Goal: Task Accomplishment & Management: Manage account settings

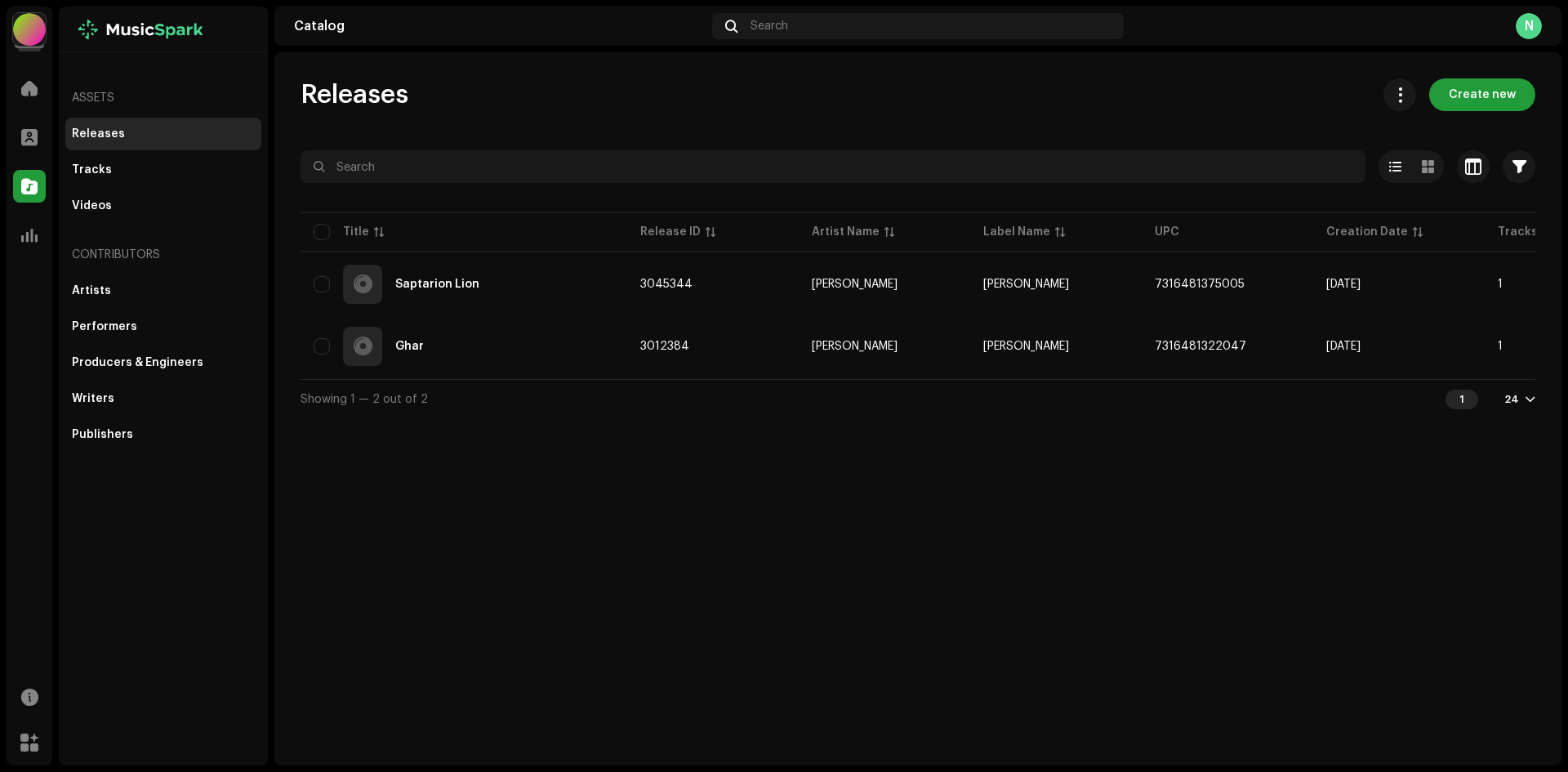
click at [22, 37] on div at bounding box center [28, 28] width 32 height 32
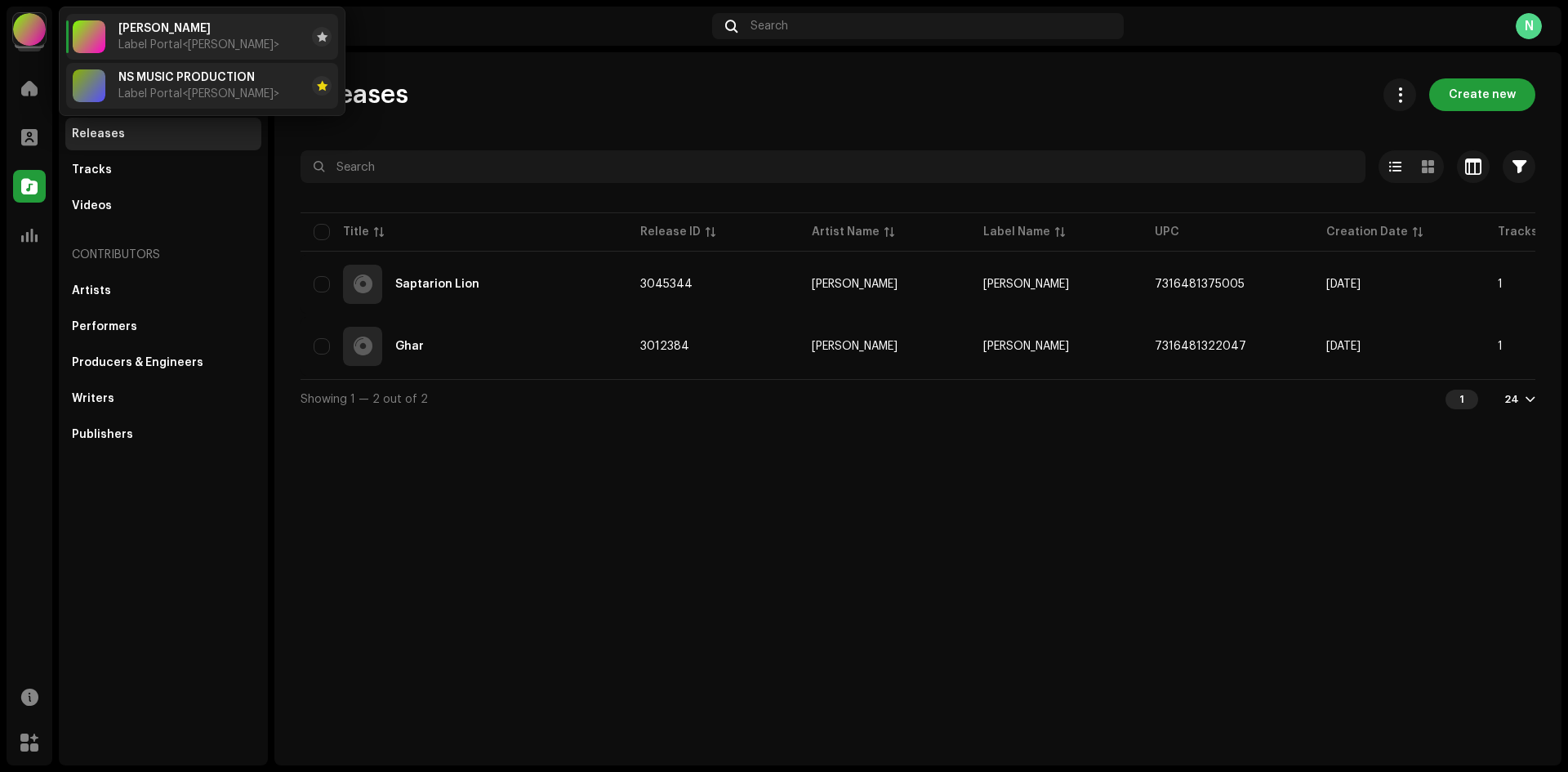
click at [116, 87] on div "NS MUSIC PRODUCTION Label Portal <[PERSON_NAME]>" at bounding box center [175, 85] width 206 height 32
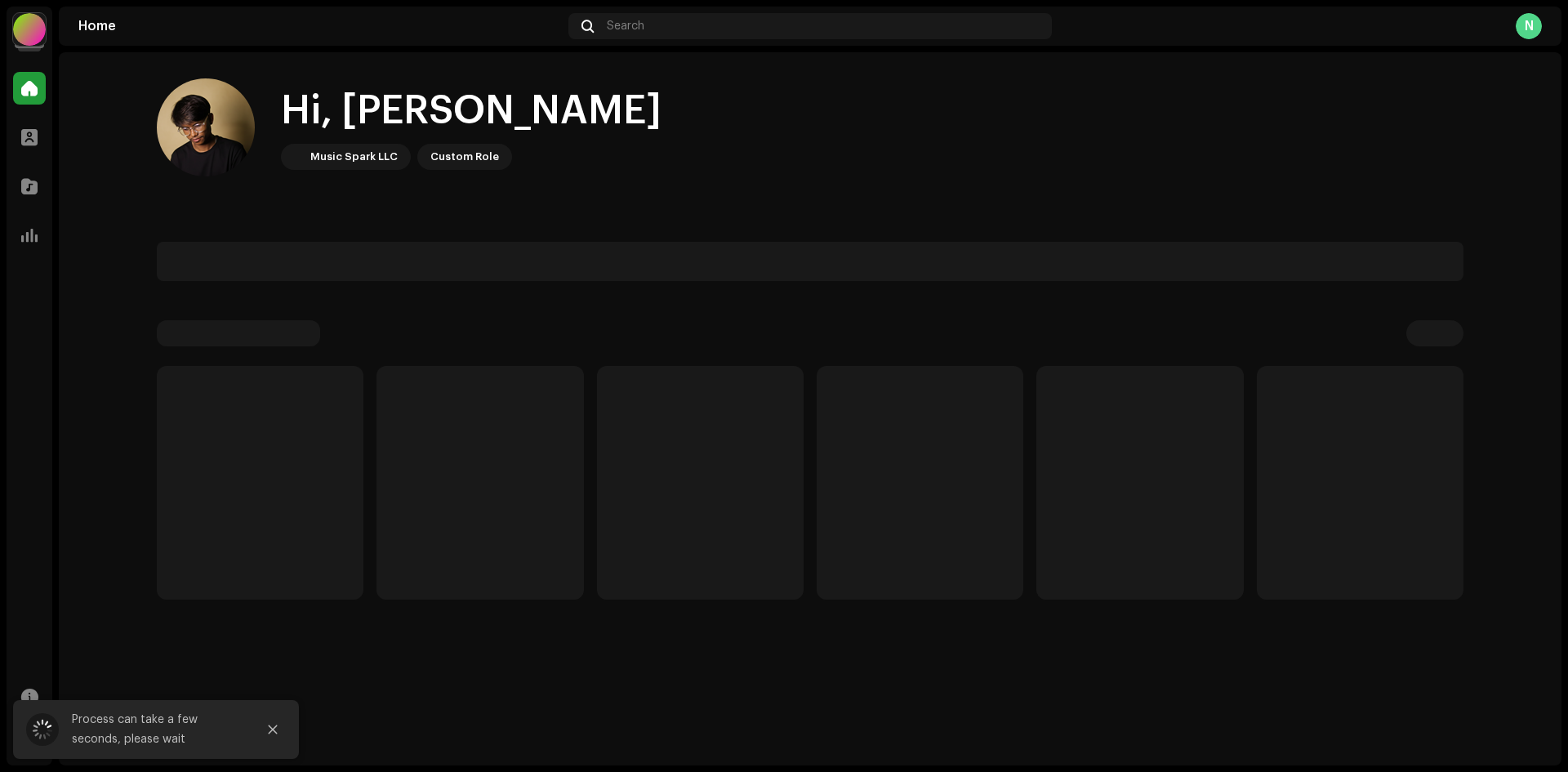
click at [637, 180] on home-user "Hi, [PERSON_NAME] Music Spark LLC Custom Role" at bounding box center [809, 140] width 1307 height 124
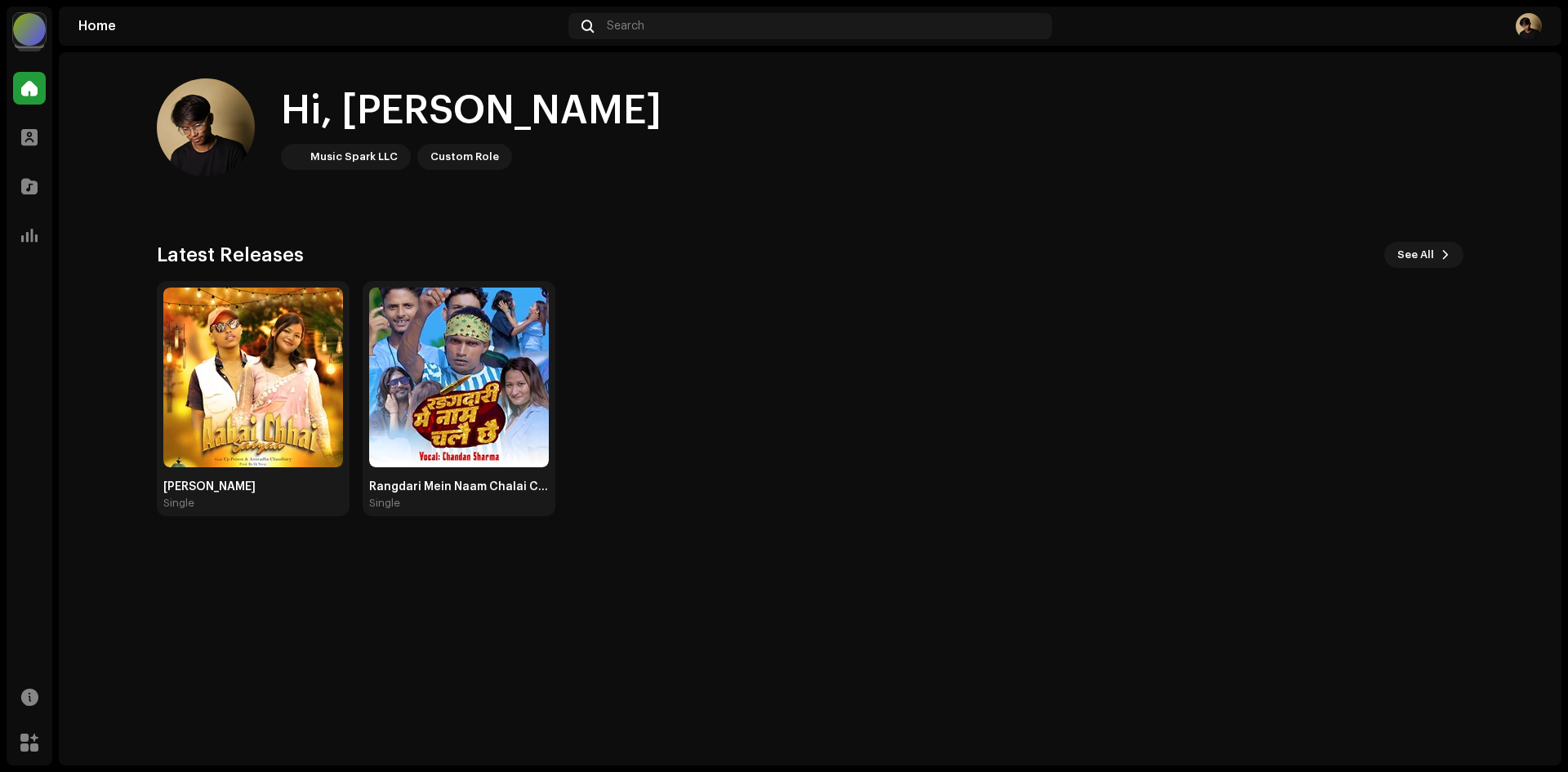
click at [1052, 414] on div "Aabai Chhai Sajna Single Rangdari Mein Naam Chalai Chhai Single" at bounding box center [804, 398] width 1307 height 236
click at [282, 365] on img at bounding box center [253, 377] width 180 height 180
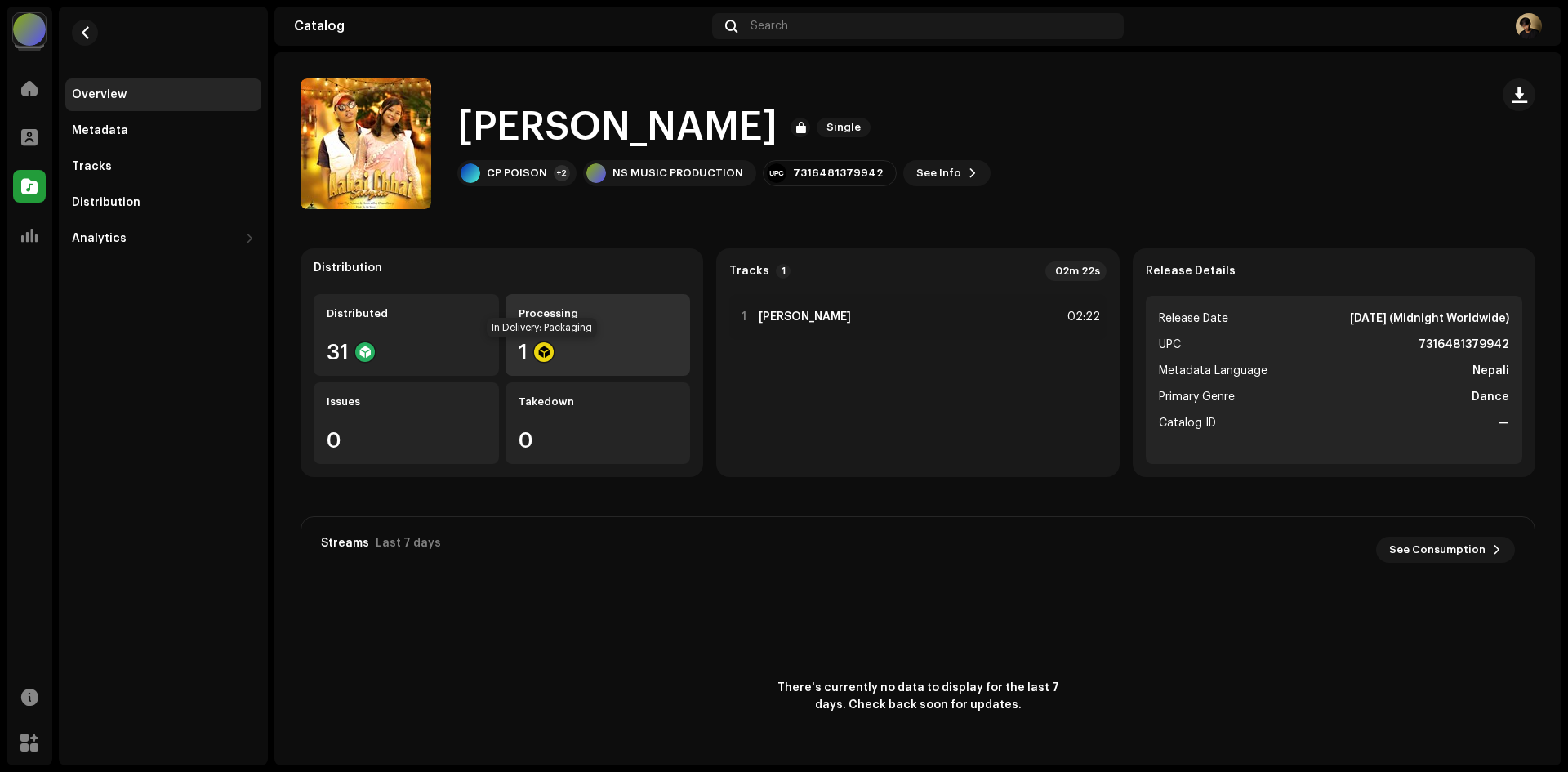
click at [535, 350] on div at bounding box center [544, 352] width 20 height 20
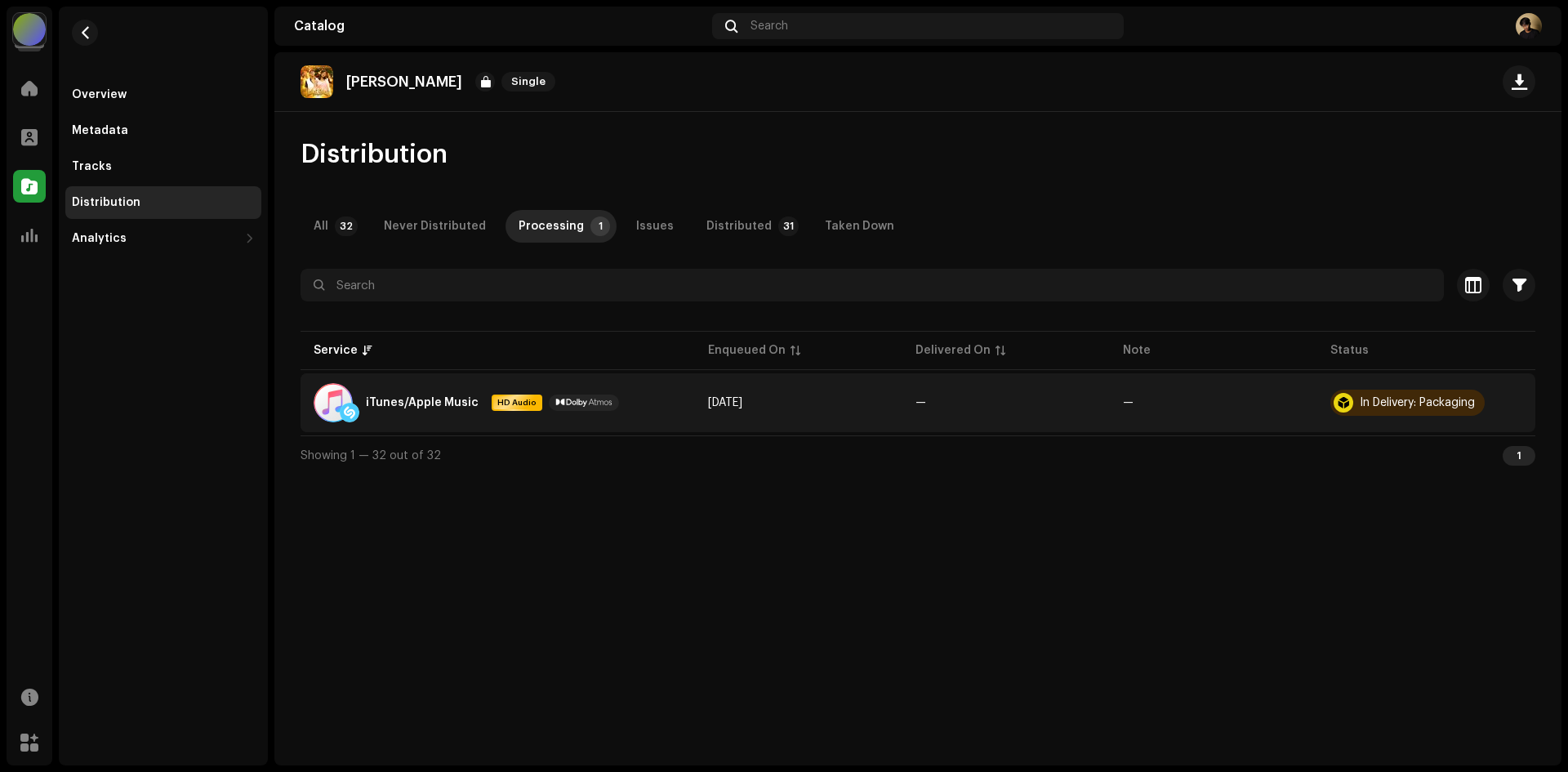
click at [1382, 406] on div "In Delivery: Packaging" at bounding box center [1417, 403] width 115 height 12
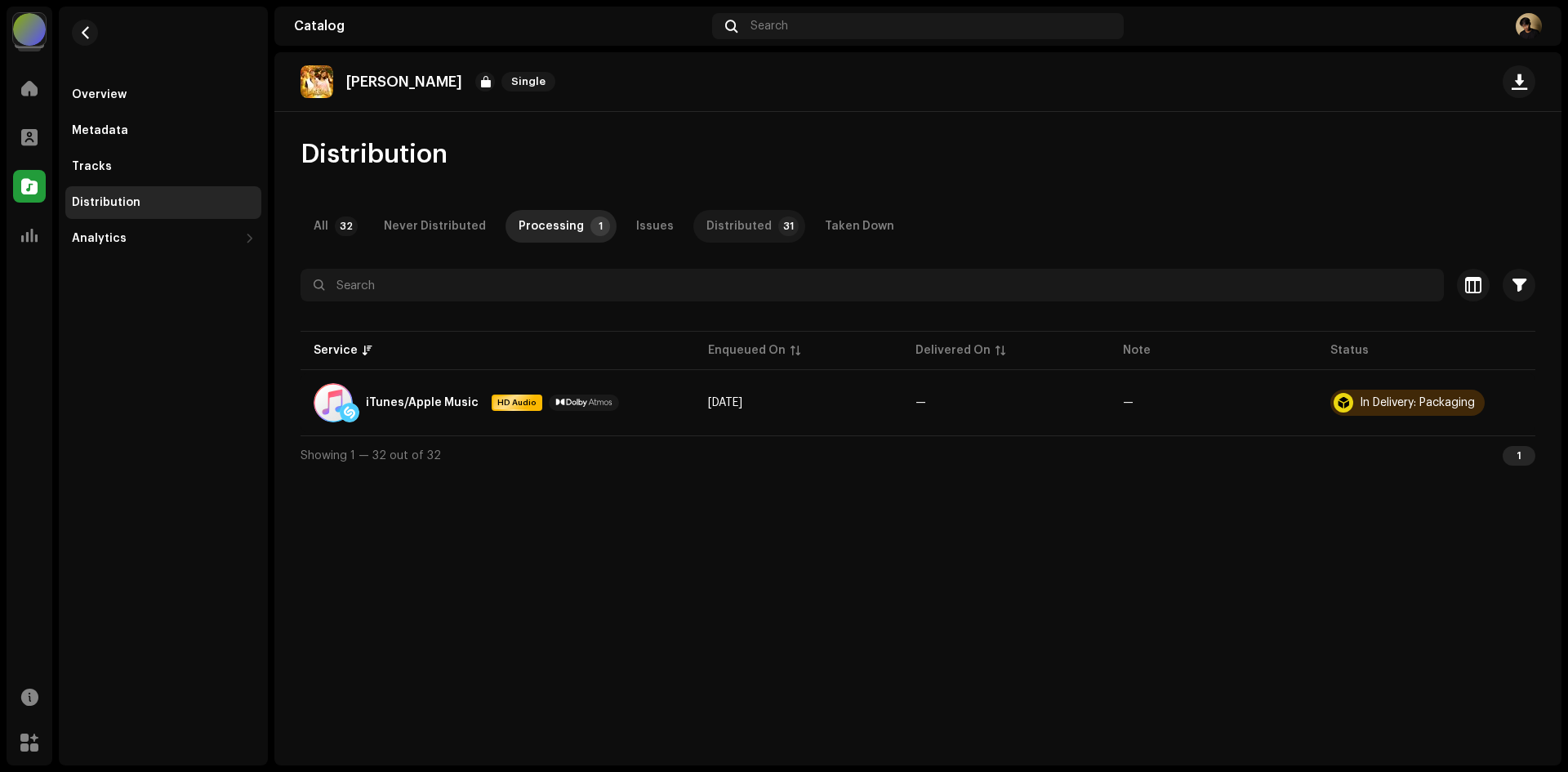
click at [743, 218] on div "Distributed" at bounding box center [739, 226] width 65 height 32
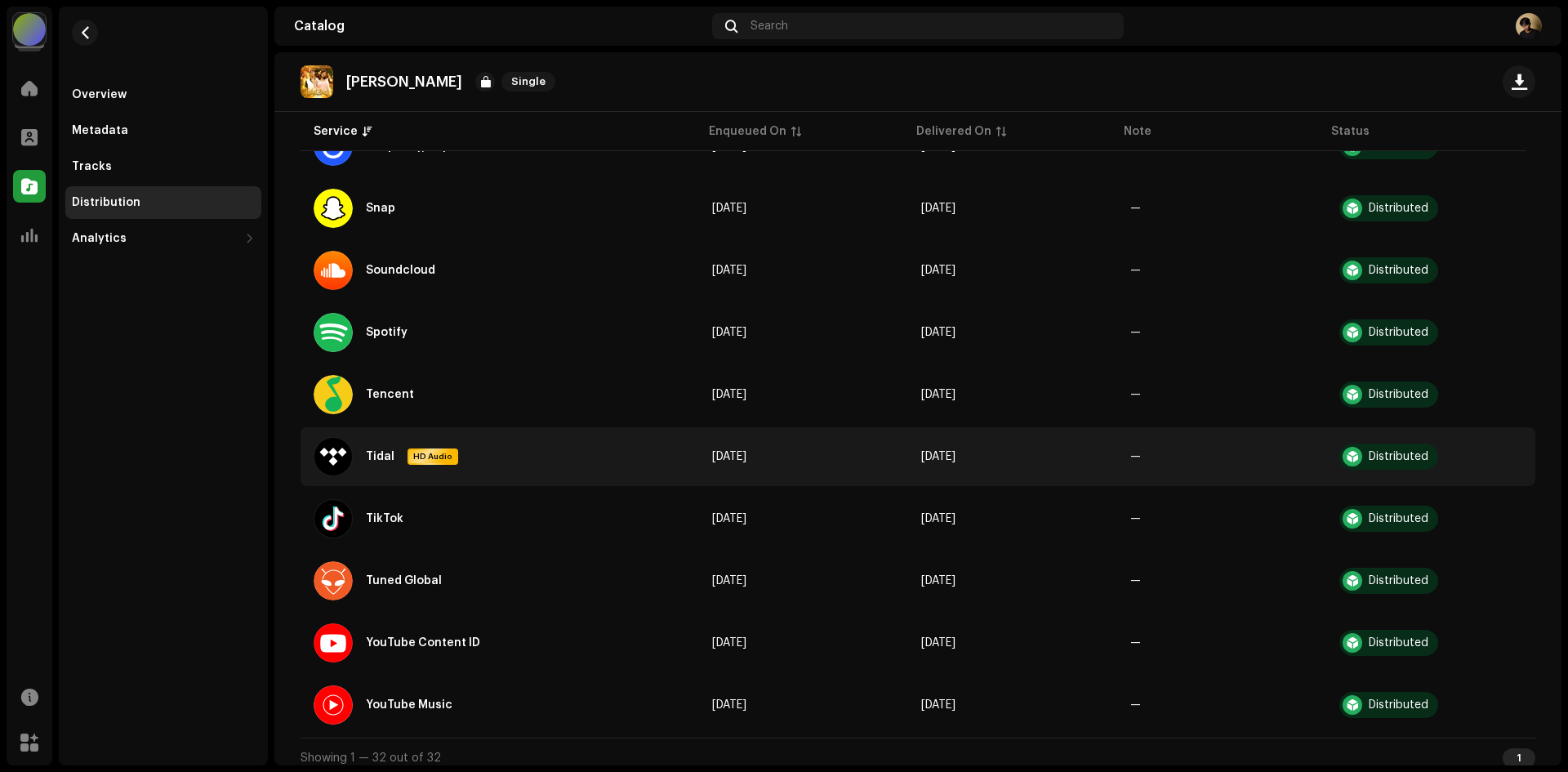
scroll to position [1575, 0]
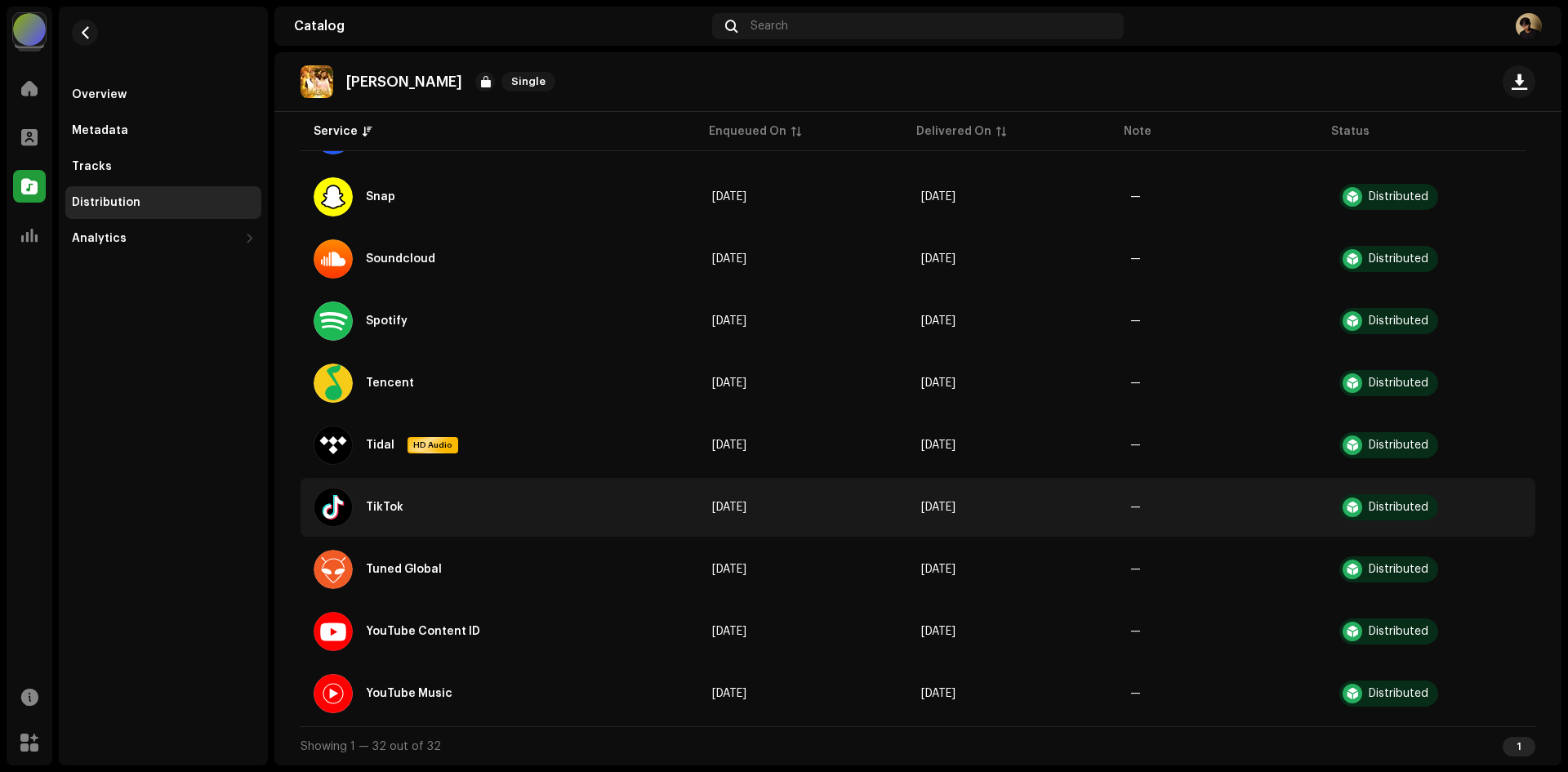
click at [1130, 505] on re-a-table-badge "—" at bounding box center [1135, 507] width 11 height 12
click at [688, 505] on td "TikTok" at bounding box center [500, 507] width 399 height 59
click at [1384, 497] on div "Distributed" at bounding box center [1388, 506] width 99 height 26
click at [361, 506] on div "TikTok" at bounding box center [365, 507] width 103 height 39
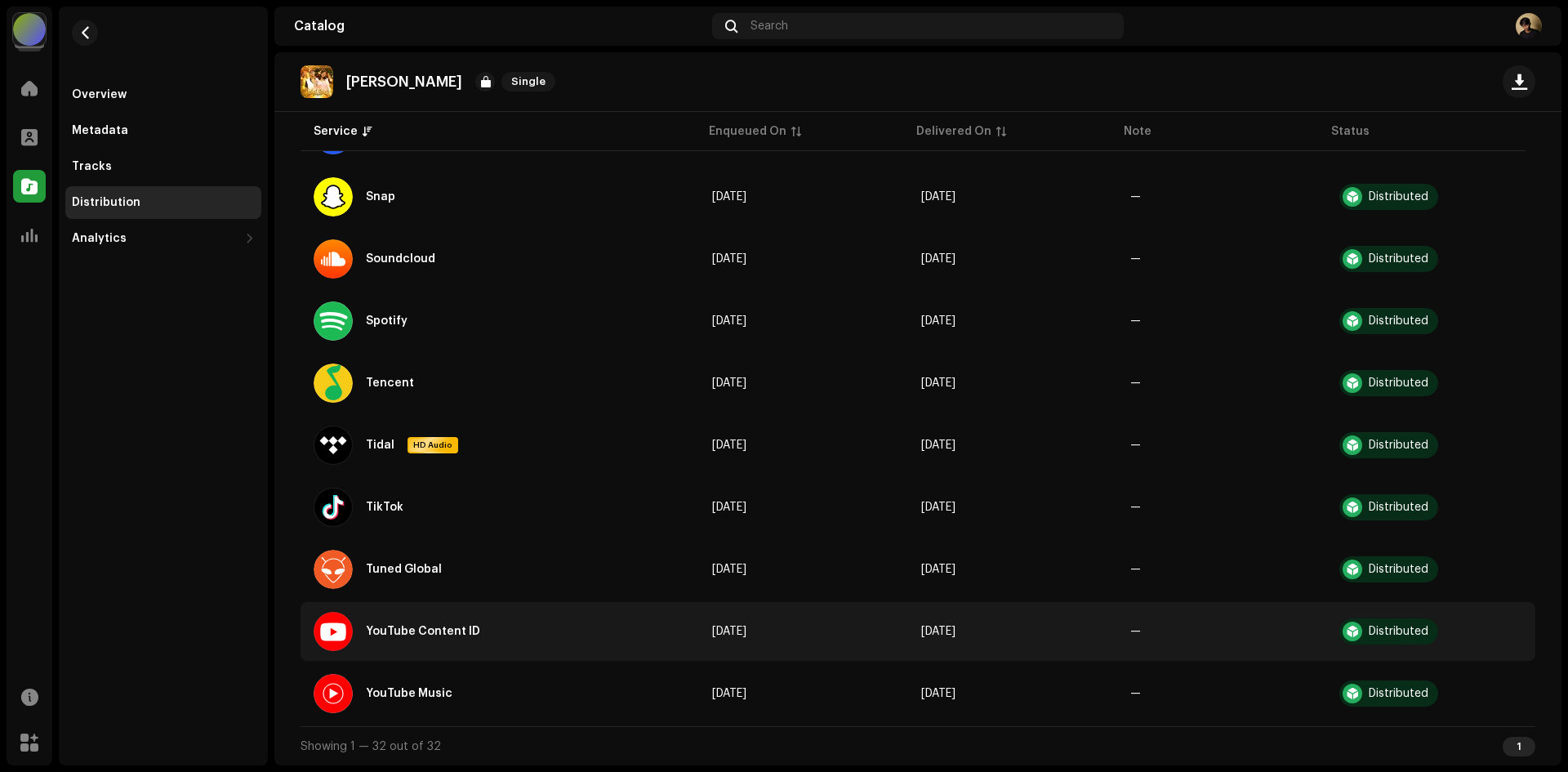
click at [429, 619] on div "YouTube Content ID" at bounding box center [404, 631] width 180 height 39
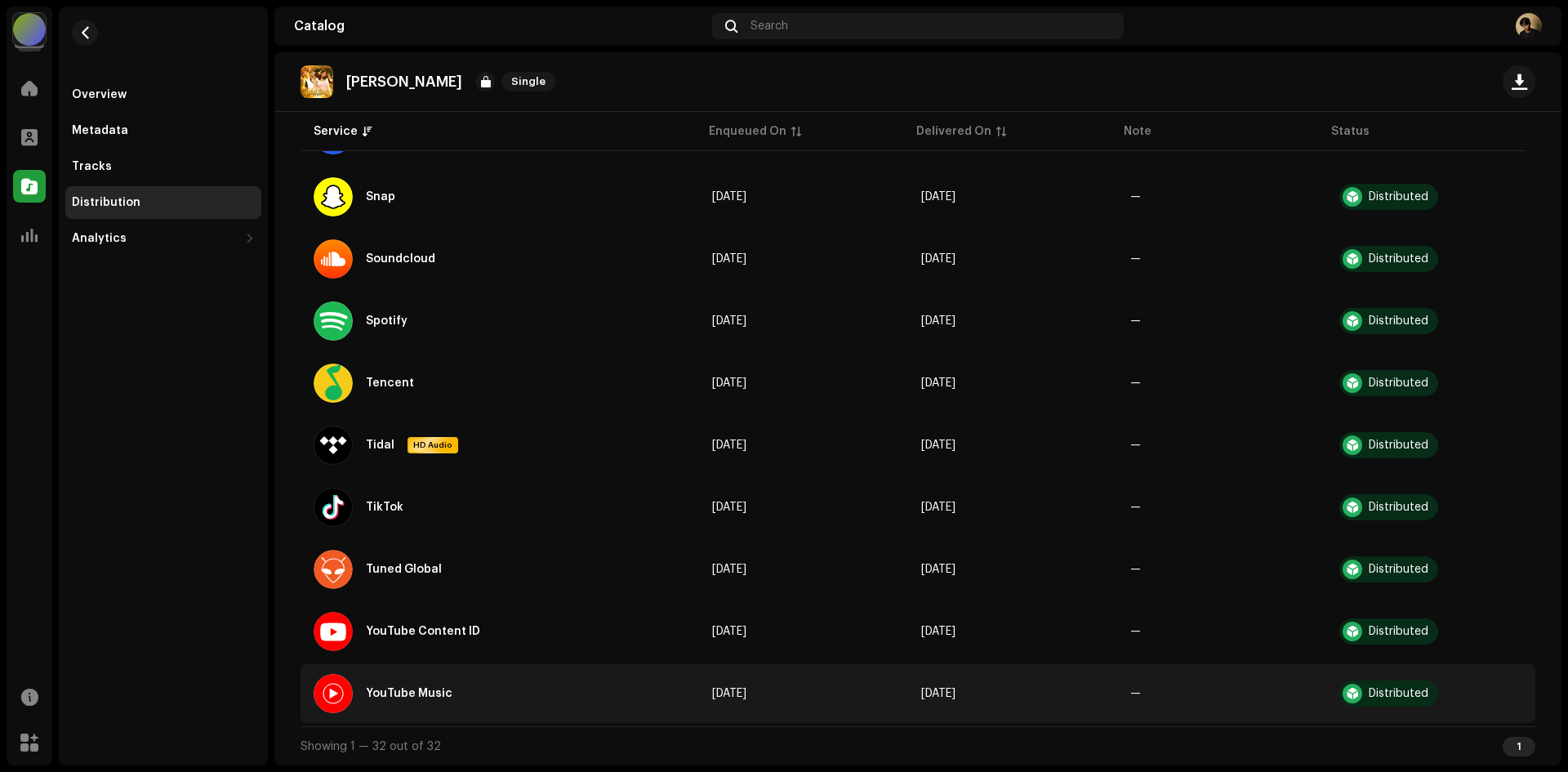
click at [404, 687] on div "YouTube Music" at bounding box center [409, 693] width 87 height 12
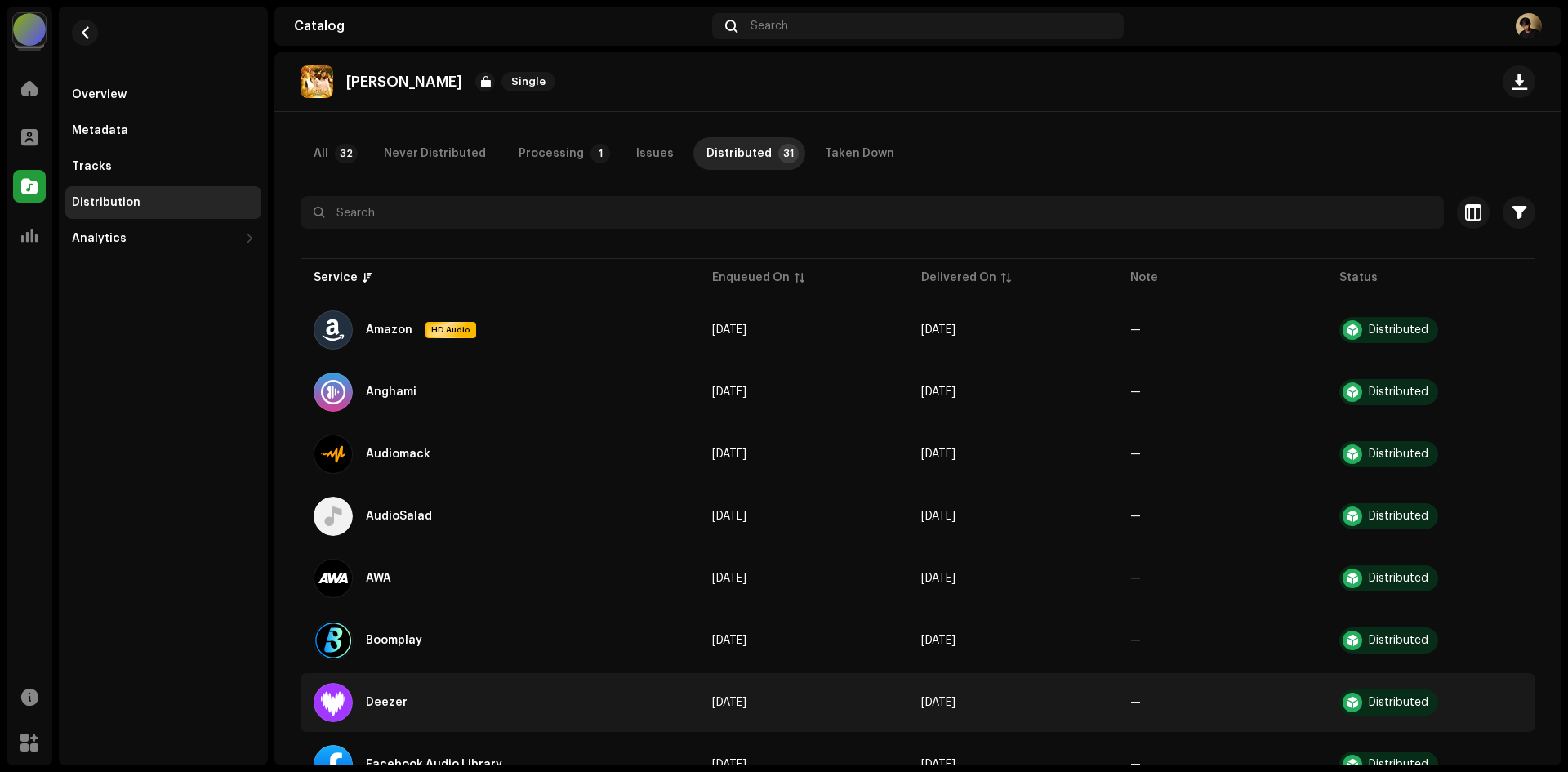
scroll to position [0, 0]
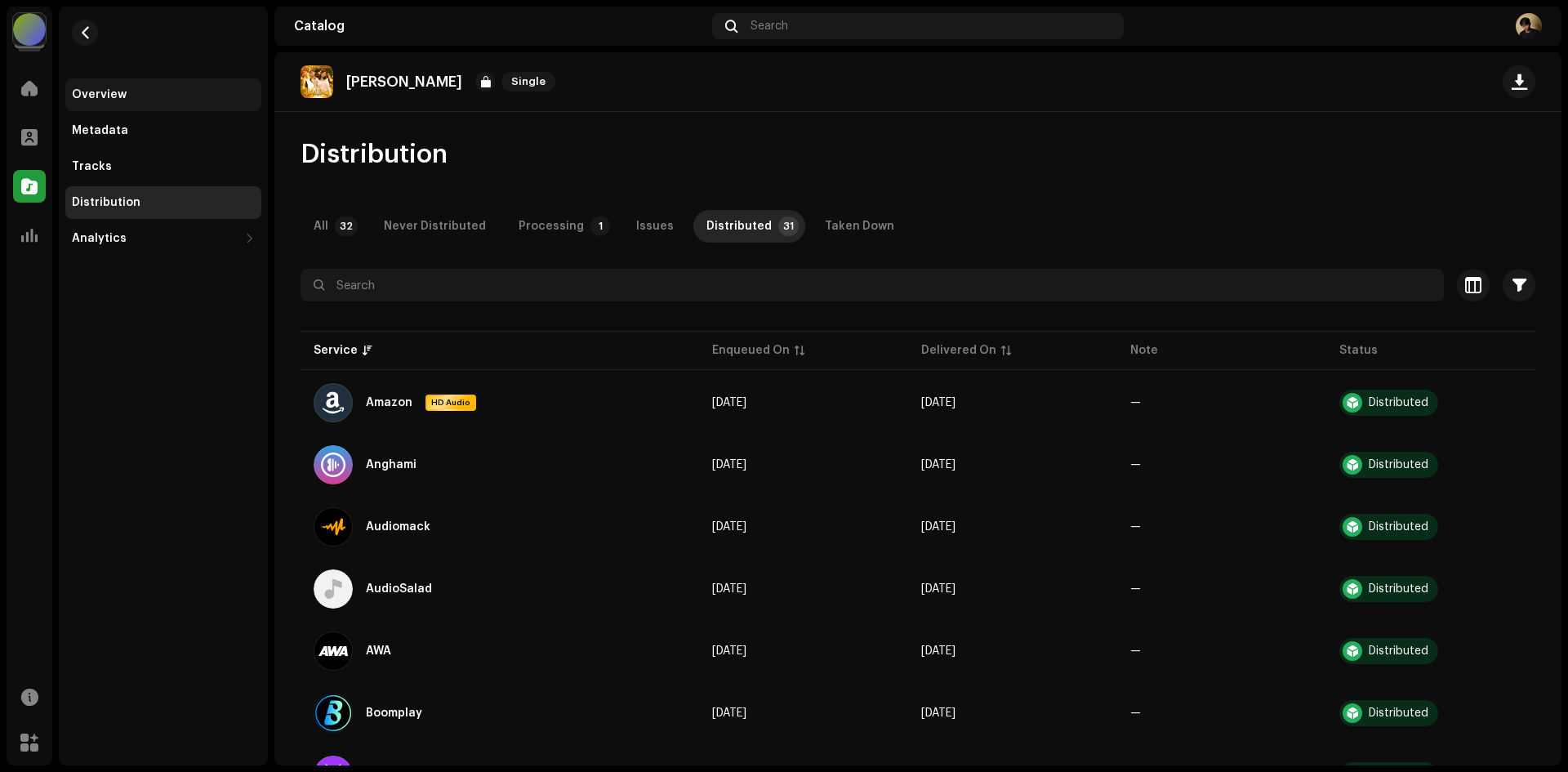
click at [151, 102] on div "Overview" at bounding box center [163, 94] width 196 height 32
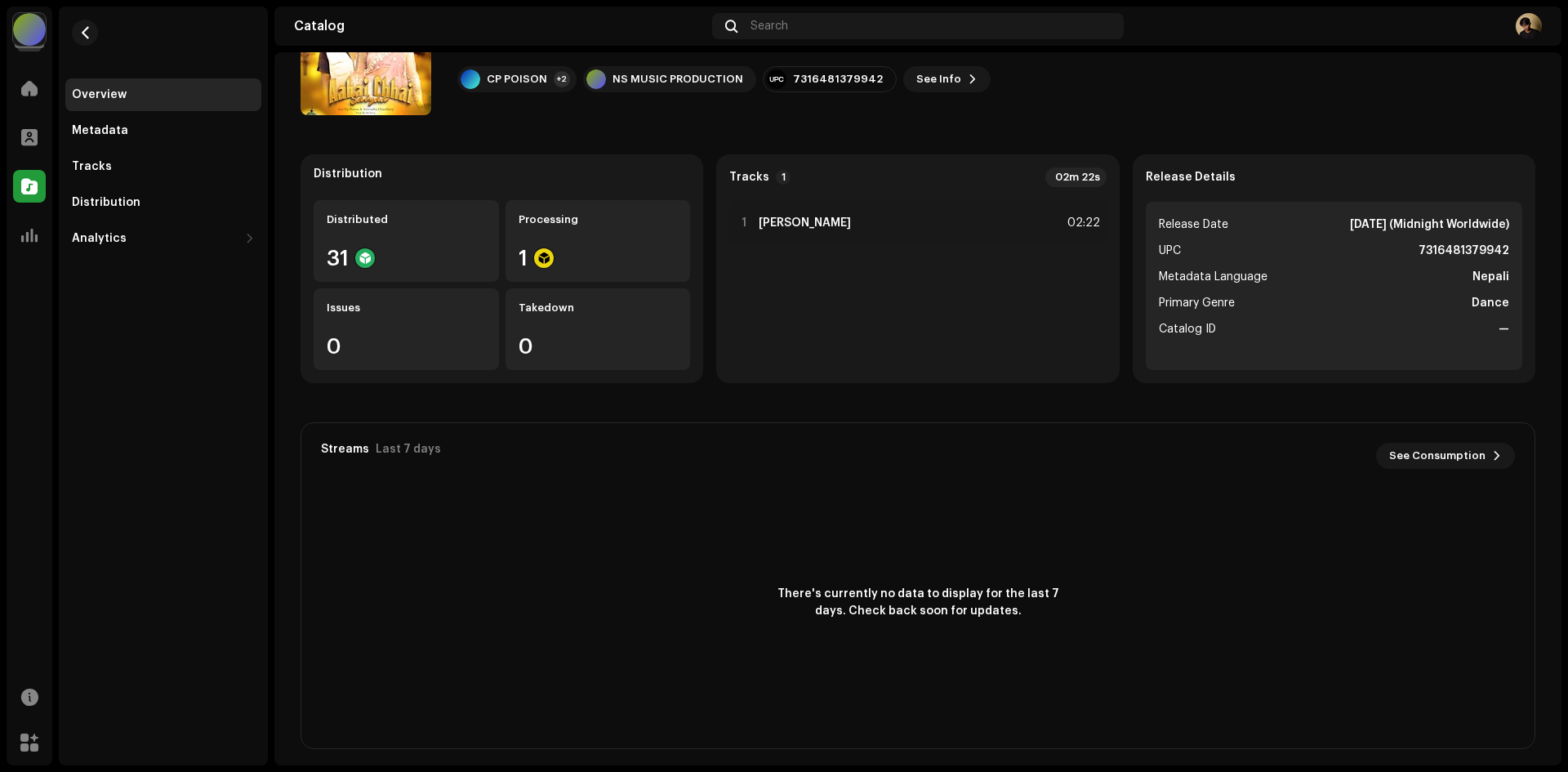
scroll to position [104, 0]
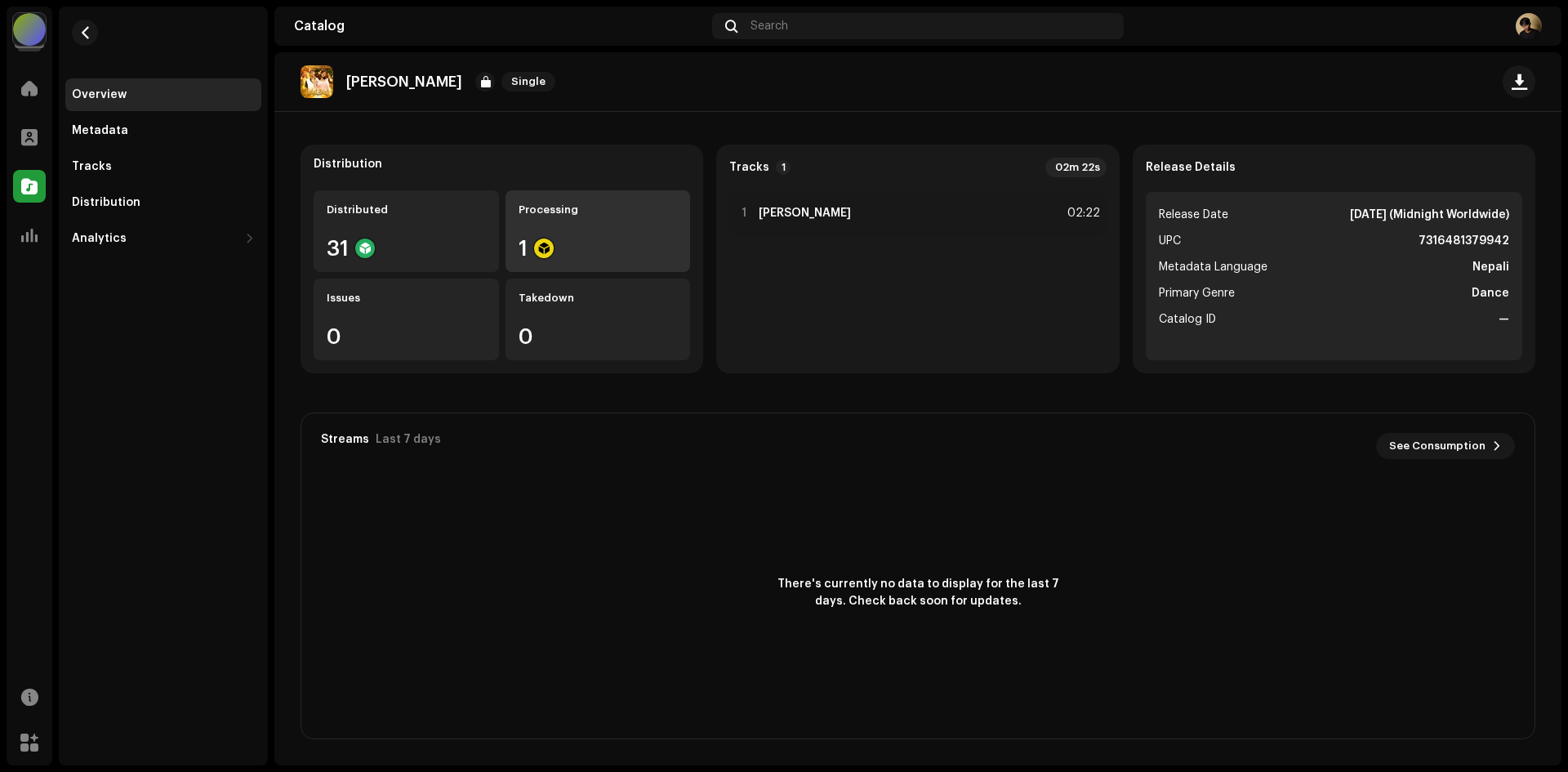
click at [558, 250] on div "1" at bounding box center [598, 248] width 159 height 21
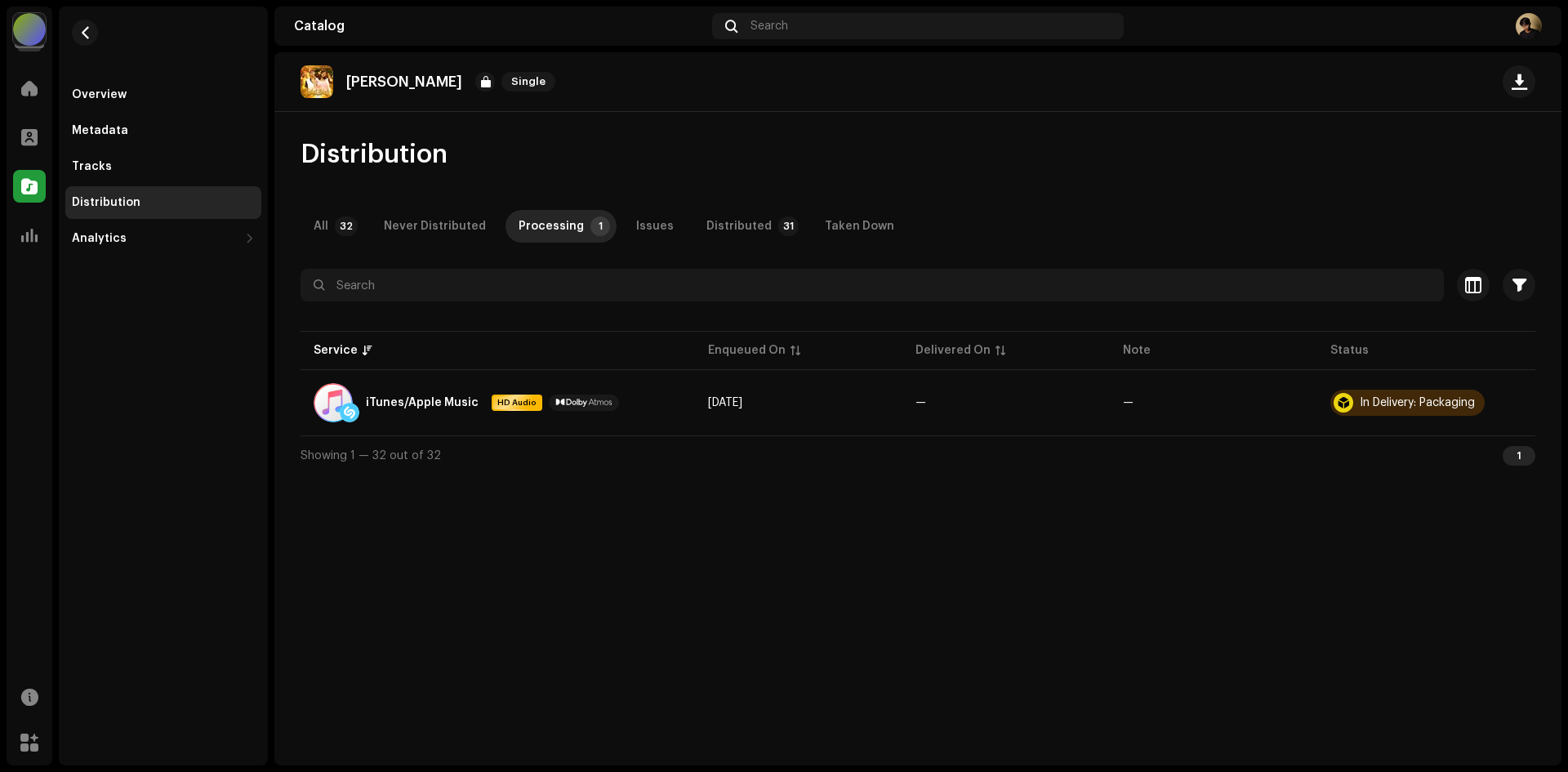
click at [325, 221] on div "All" at bounding box center [321, 226] width 15 height 32
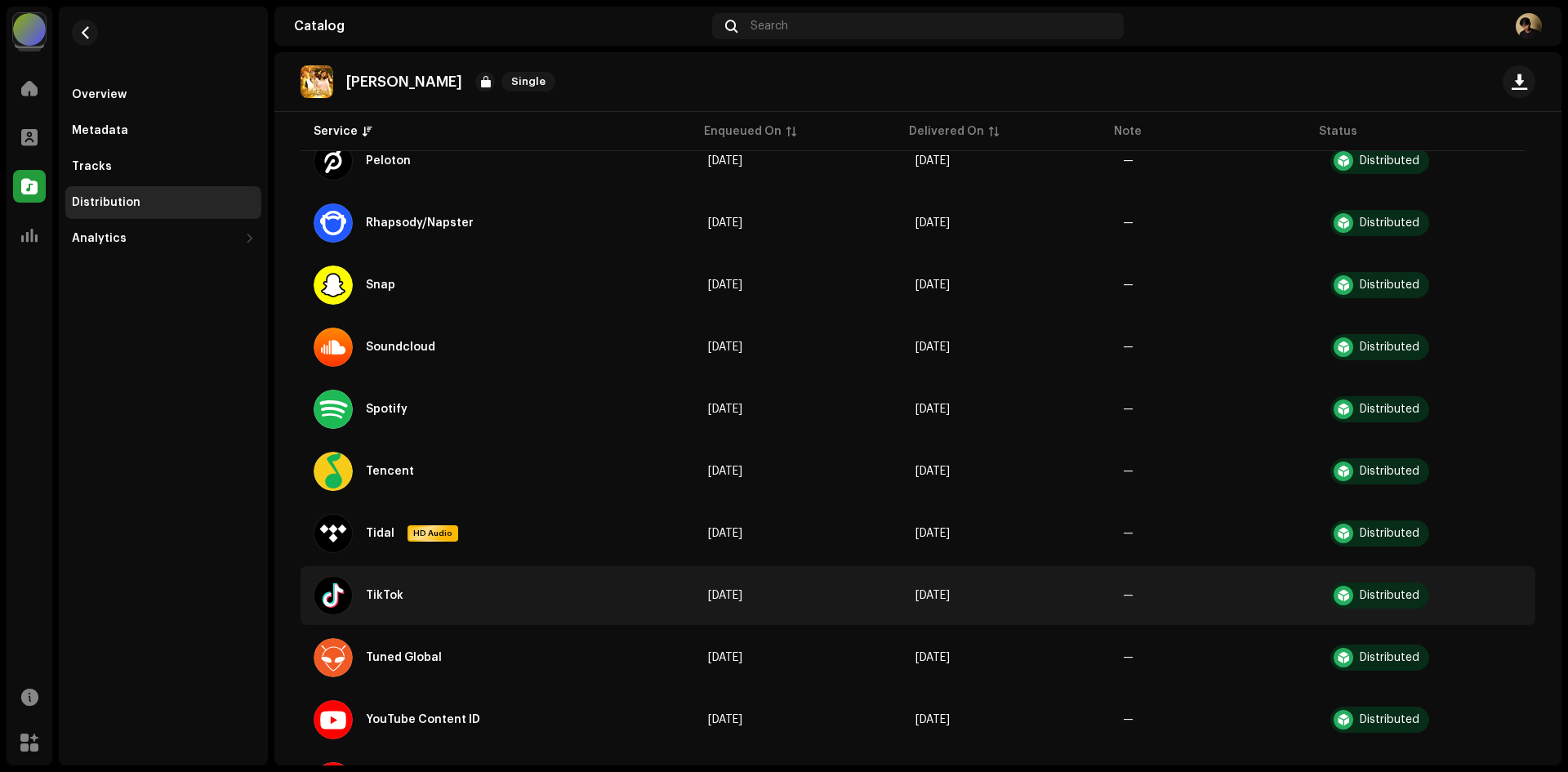
scroll to position [1551, 0]
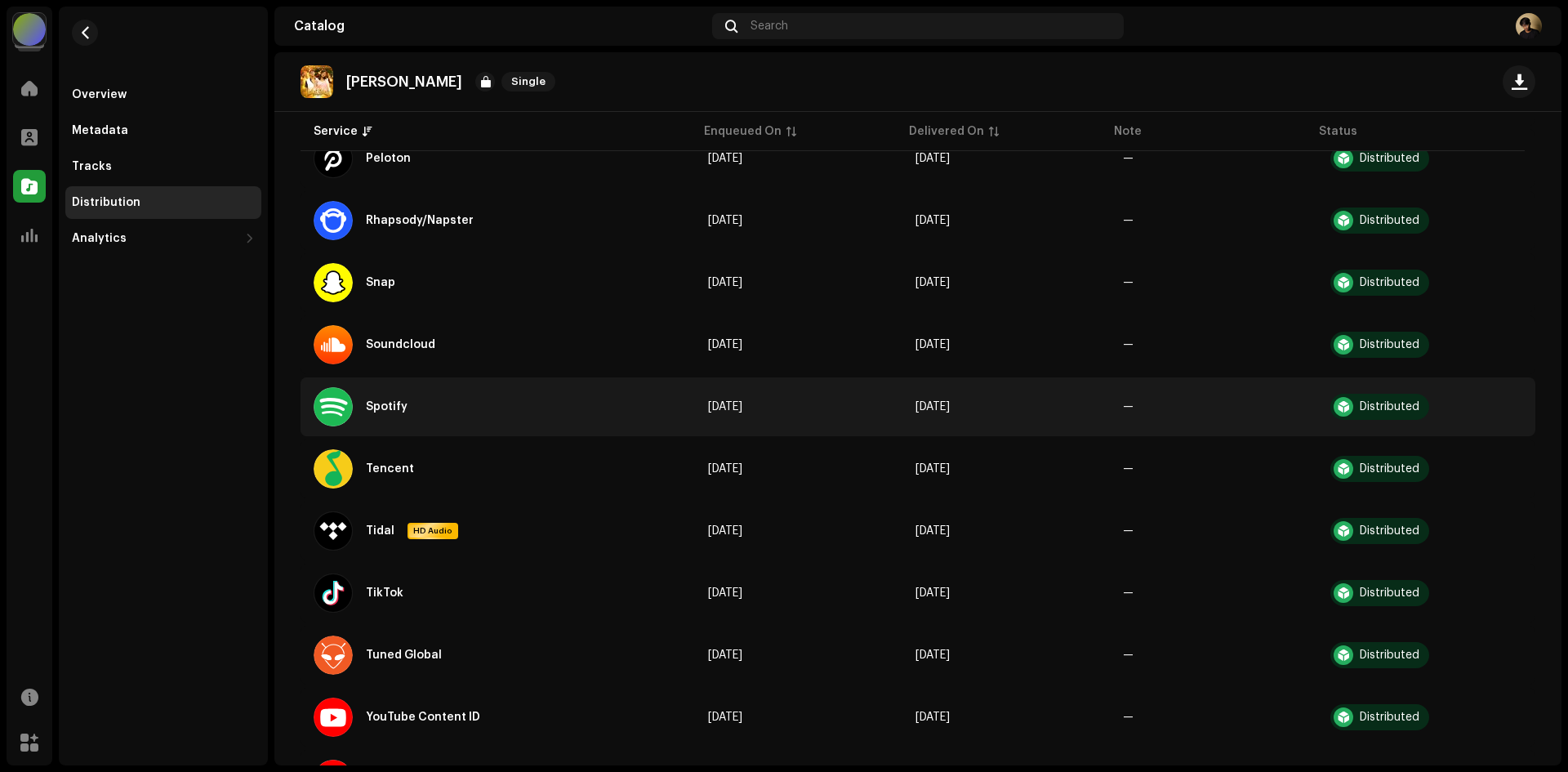
click at [363, 410] on div "Spotify" at bounding box center [367, 407] width 107 height 39
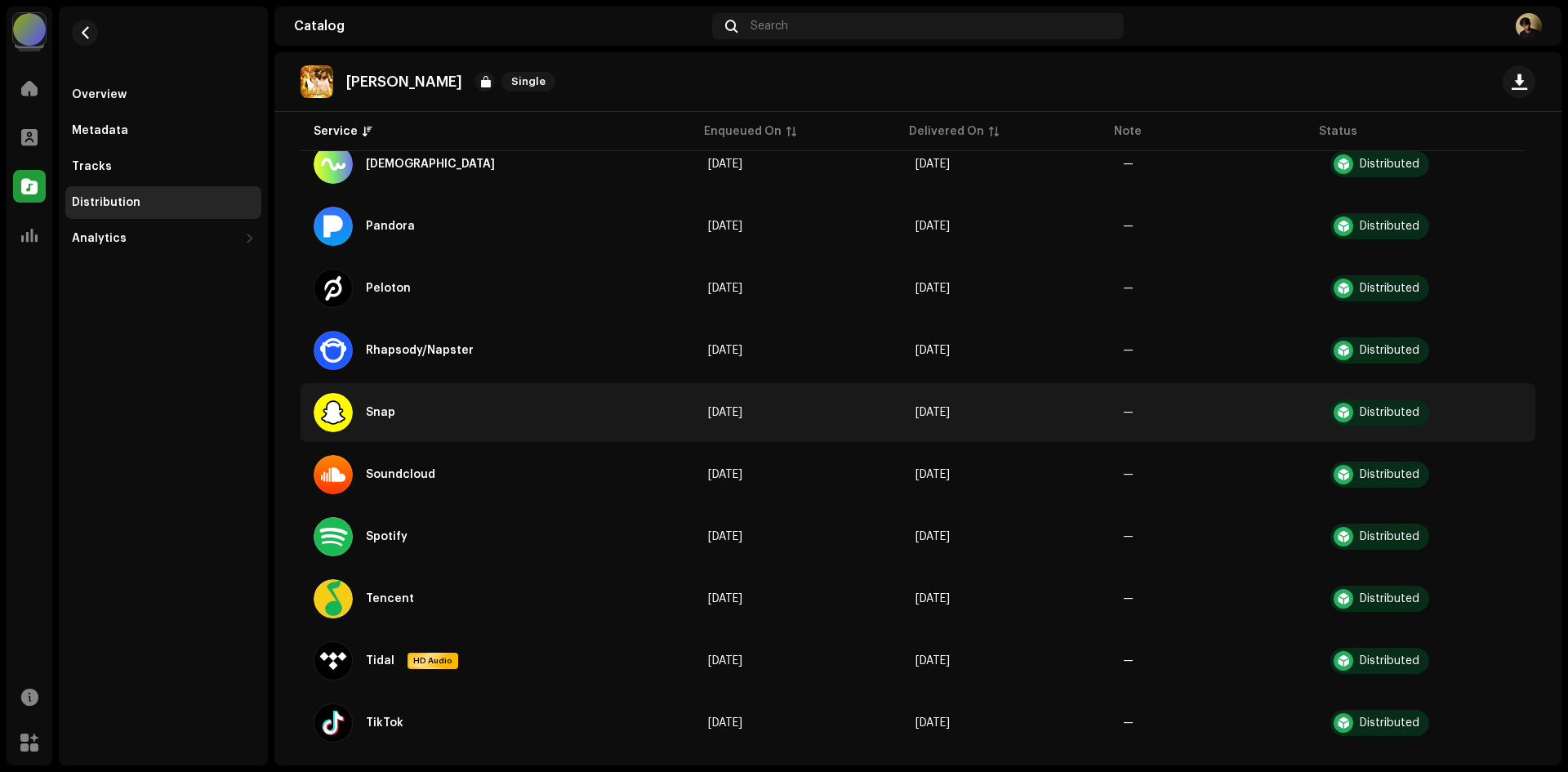
scroll to position [1224, 0]
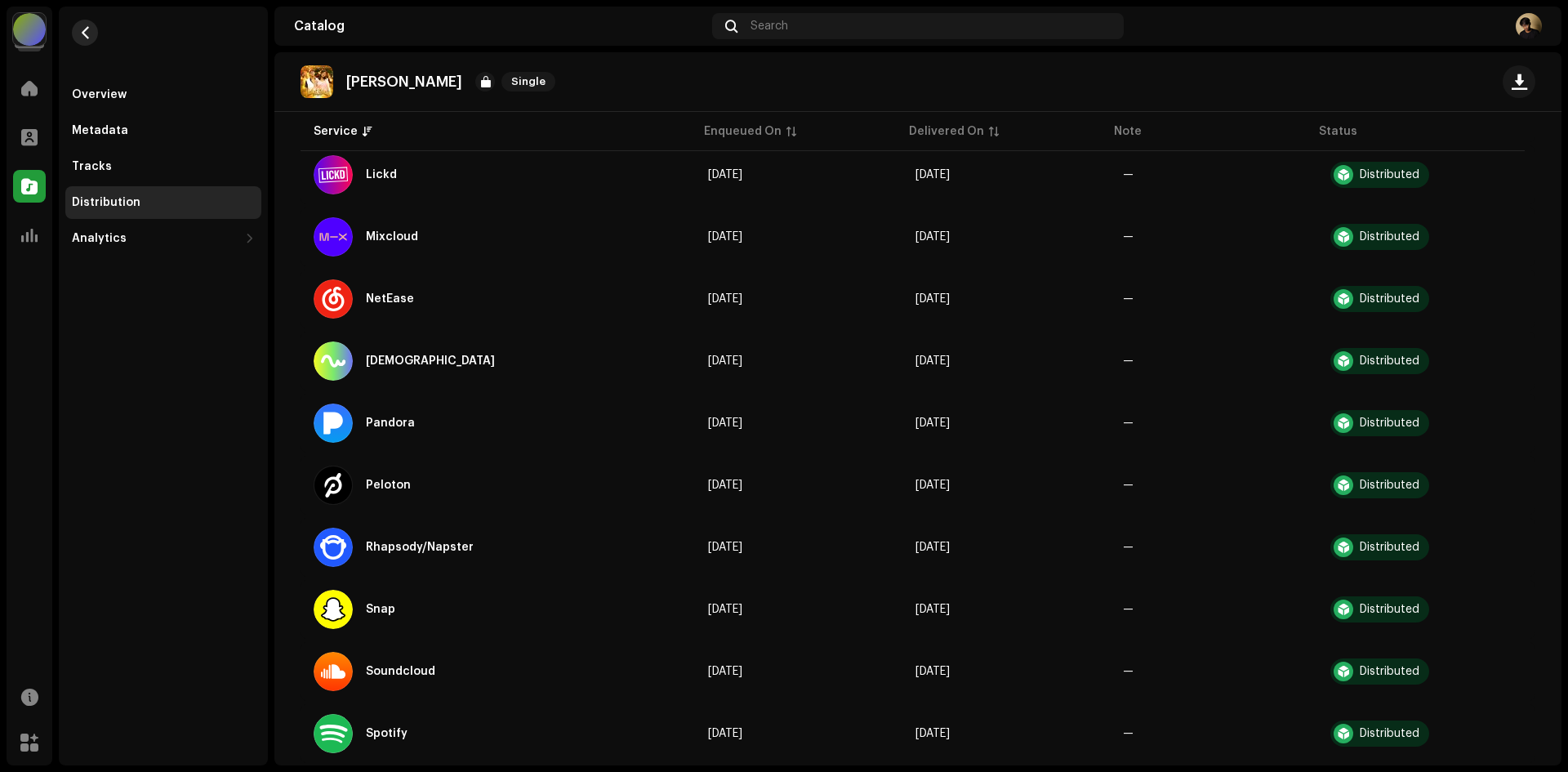
click at [82, 37] on span "button" at bounding box center [85, 32] width 13 height 13
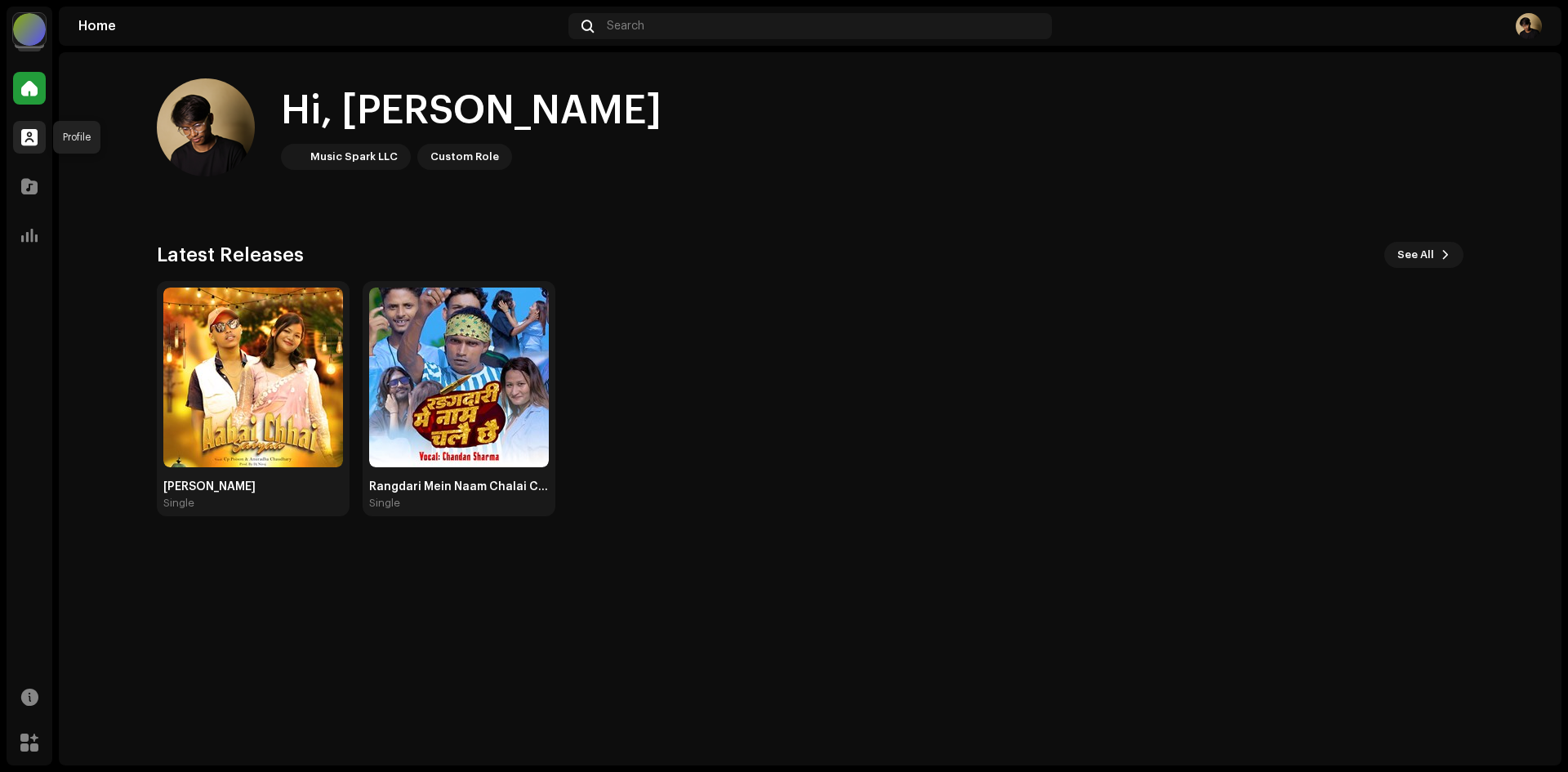
click at [27, 138] on span at bounding box center [29, 137] width 17 height 13
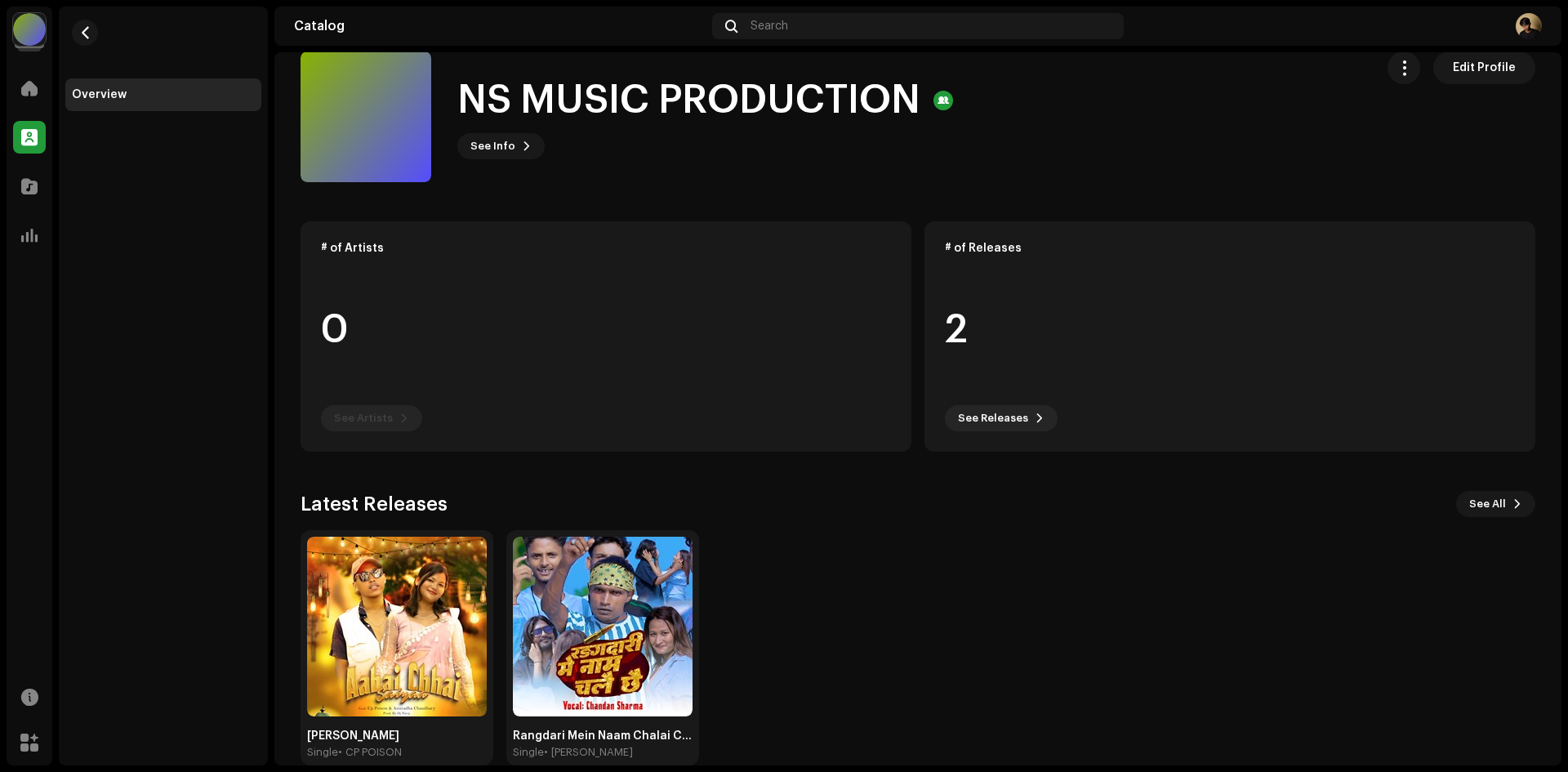
scroll to position [53, 0]
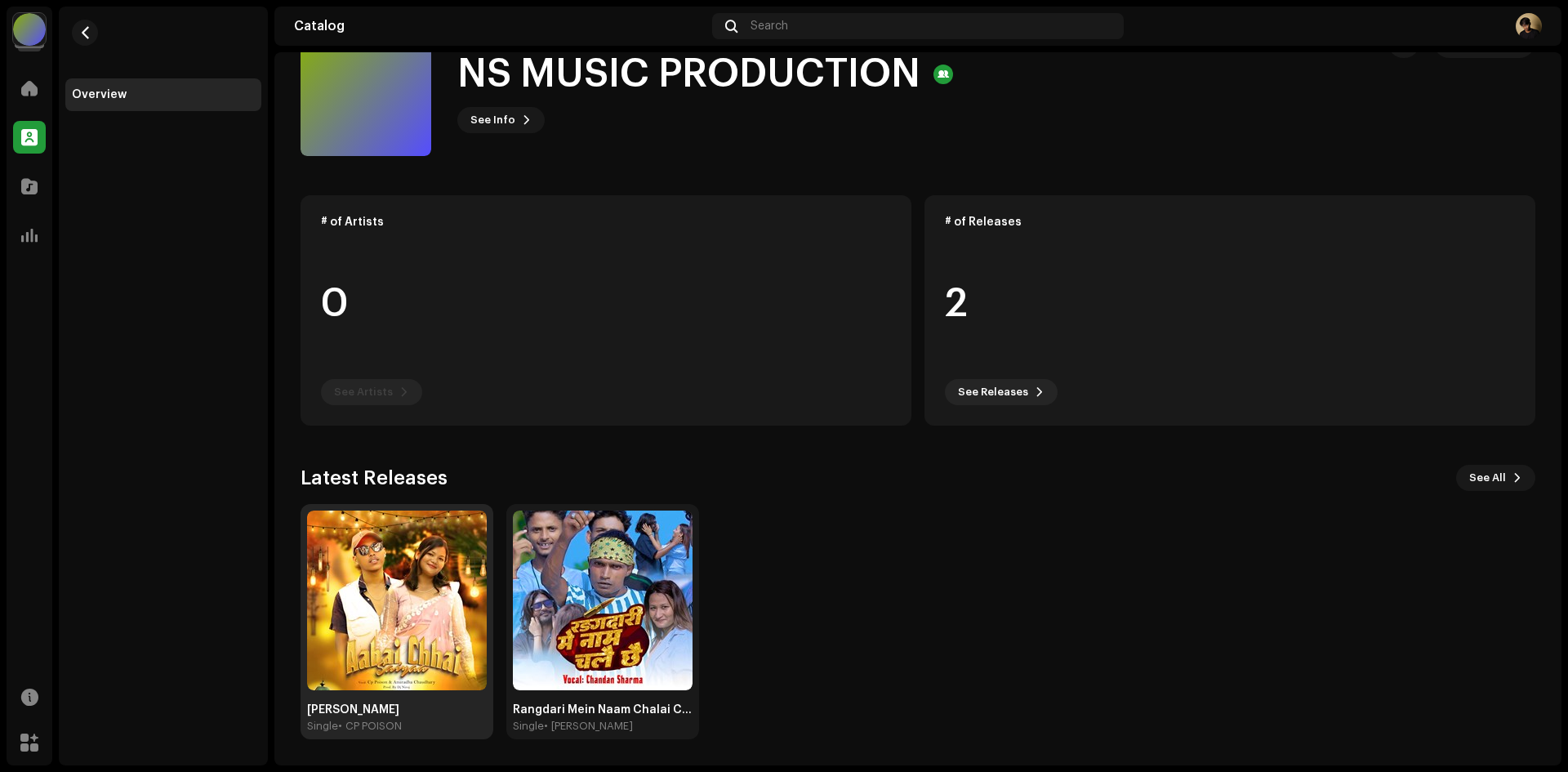
click at [398, 601] on img at bounding box center [397, 600] width 180 height 180
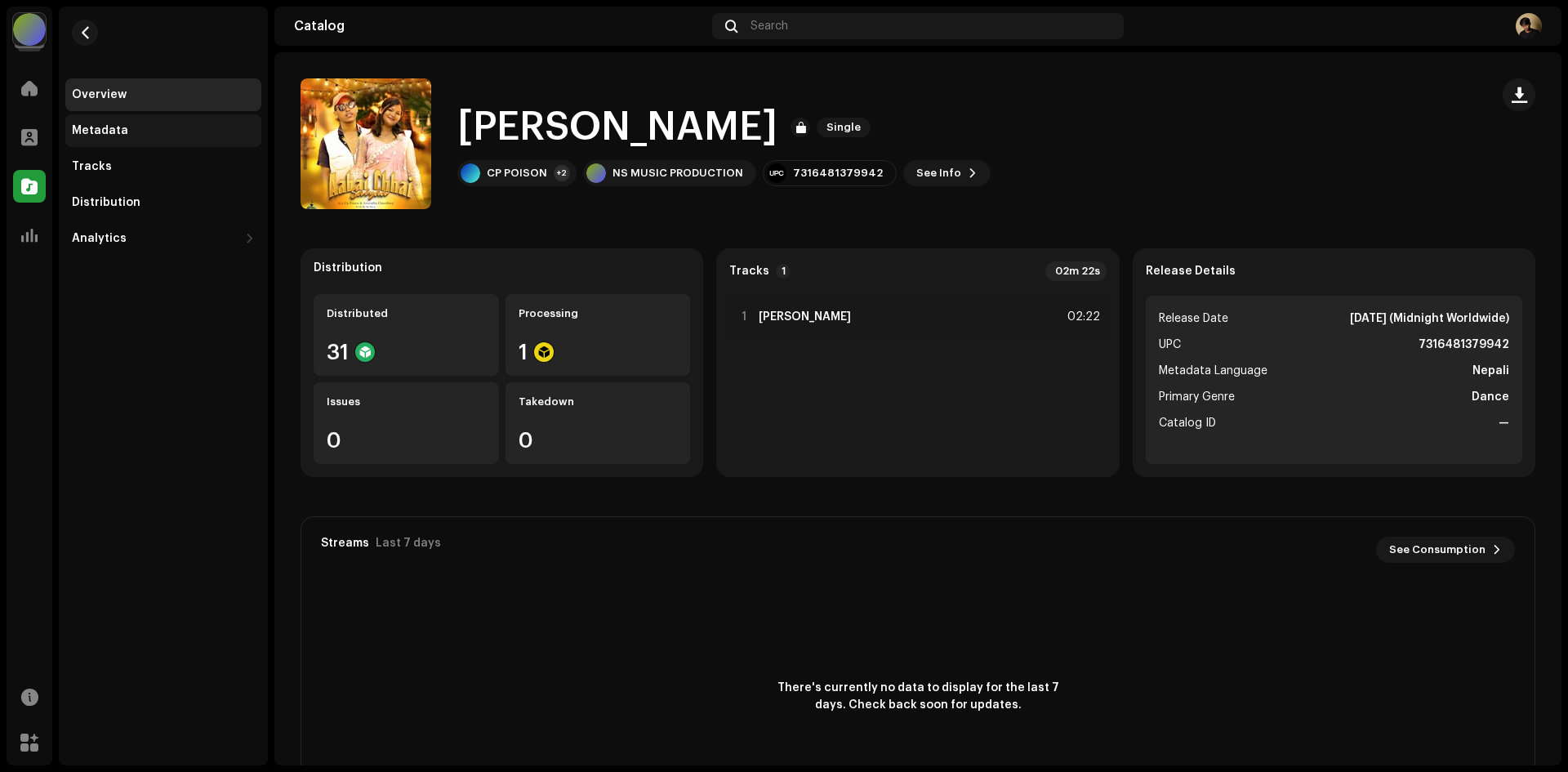
click at [94, 132] on div "Metadata" at bounding box center [101, 130] width 57 height 13
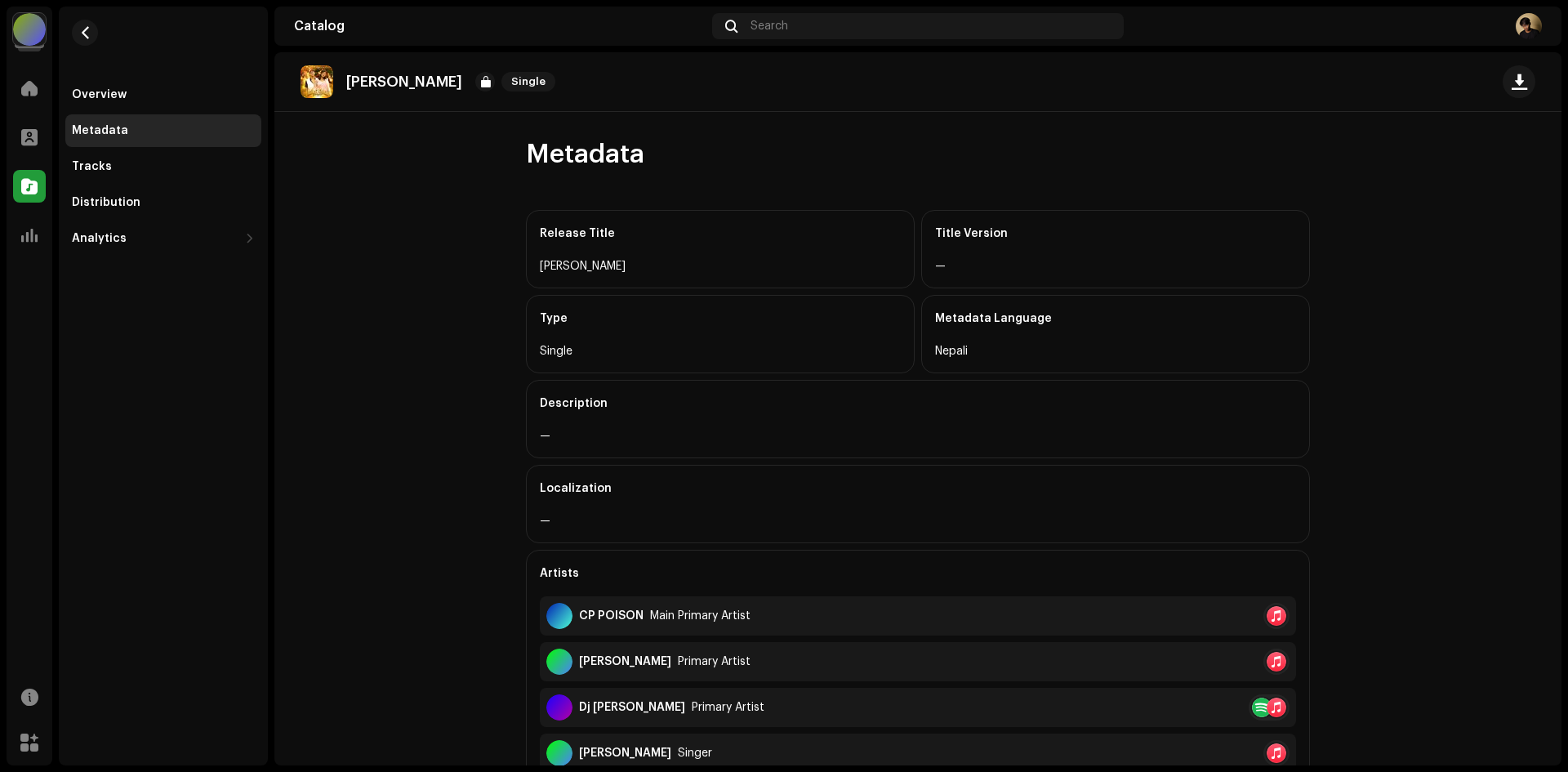
click at [1252, 704] on div at bounding box center [1262, 708] width 20 height 20
click at [1328, 632] on div "Spotify" at bounding box center [1314, 630] width 42 height 13
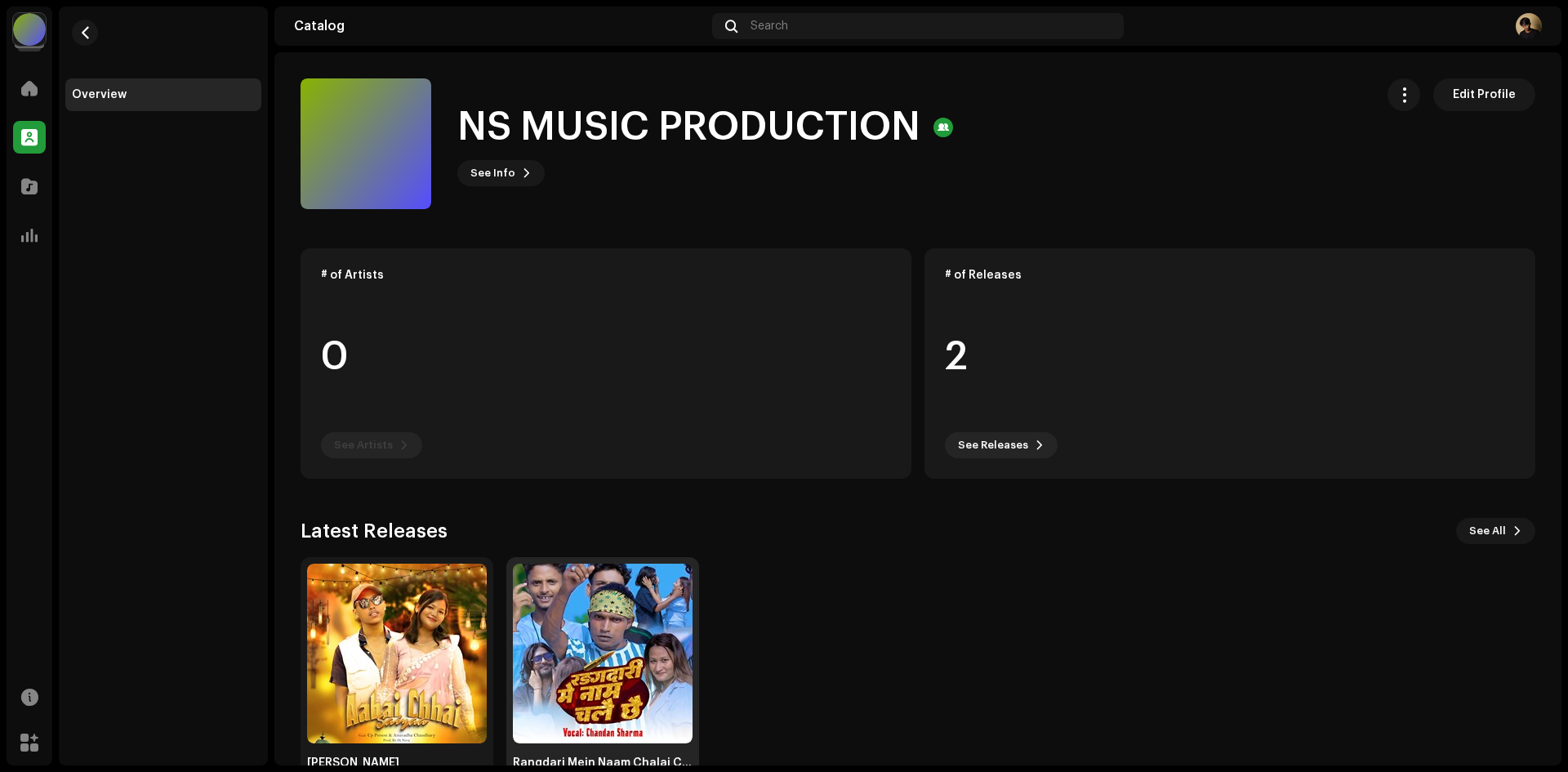
click at [607, 656] on img at bounding box center [603, 653] width 180 height 180
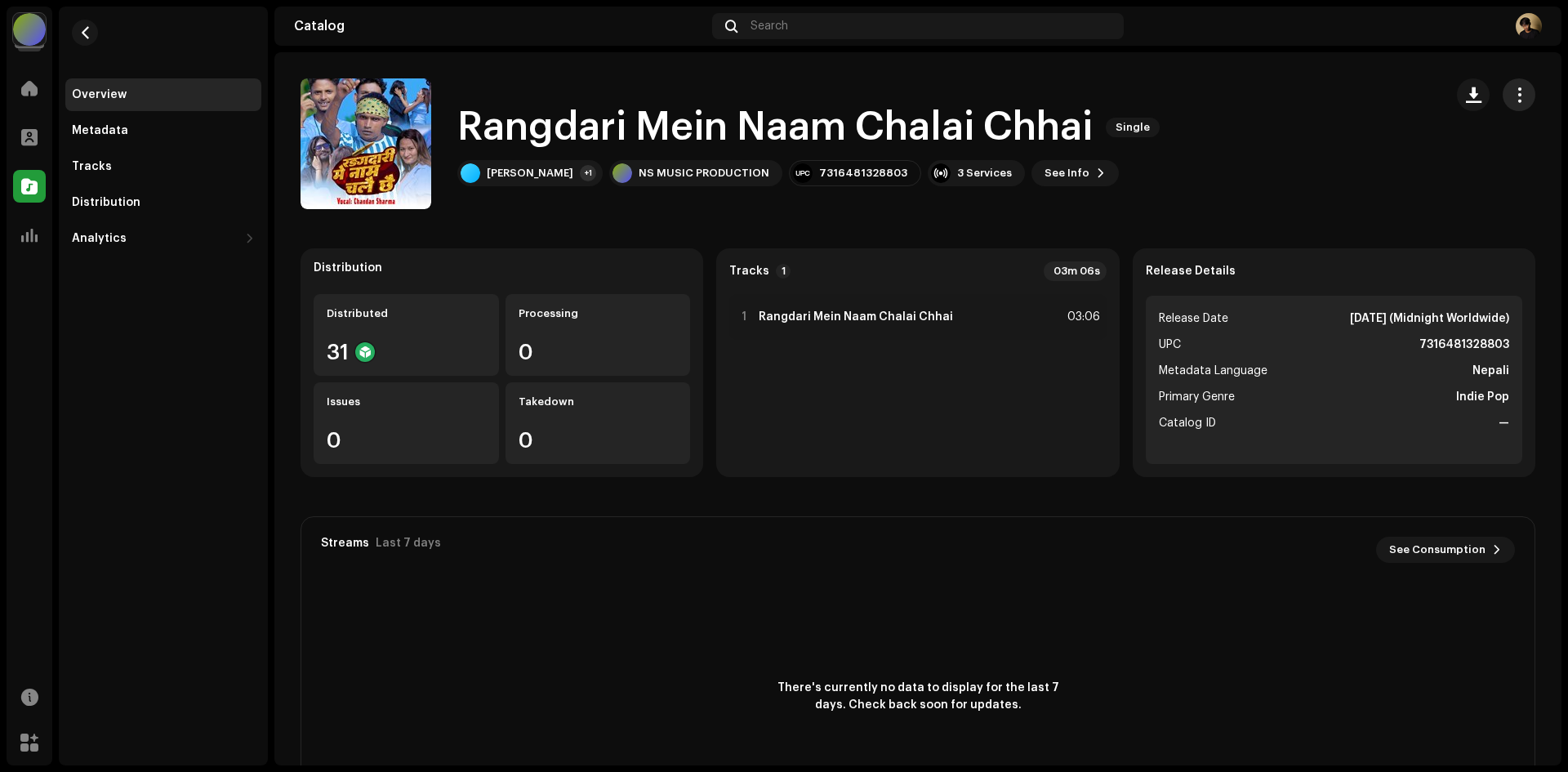
click at [1511, 92] on span "button" at bounding box center [1519, 94] width 16 height 13
click at [1386, 160] on div "Edit" at bounding box center [1435, 167] width 165 height 32
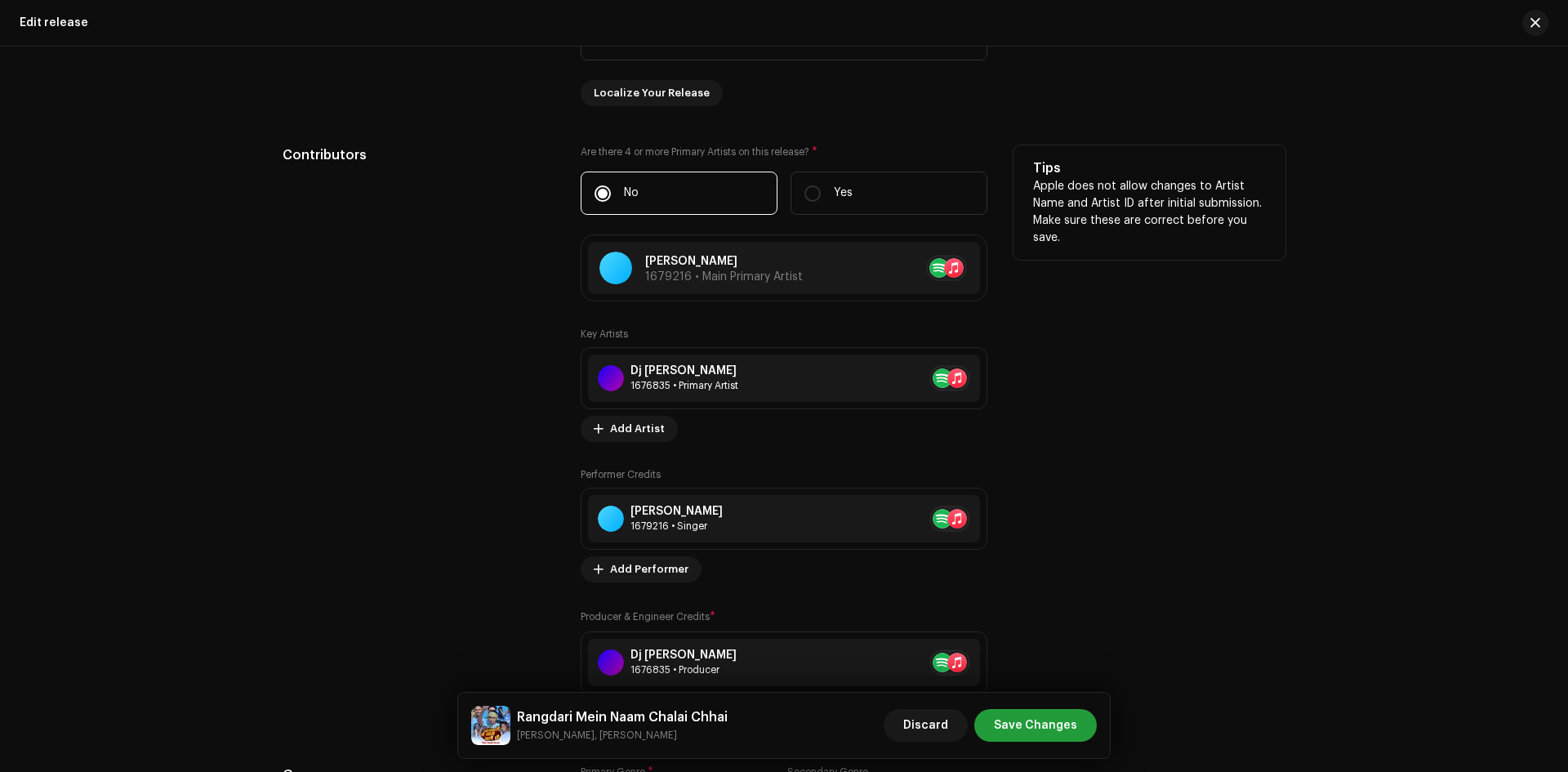
scroll to position [1388, 0]
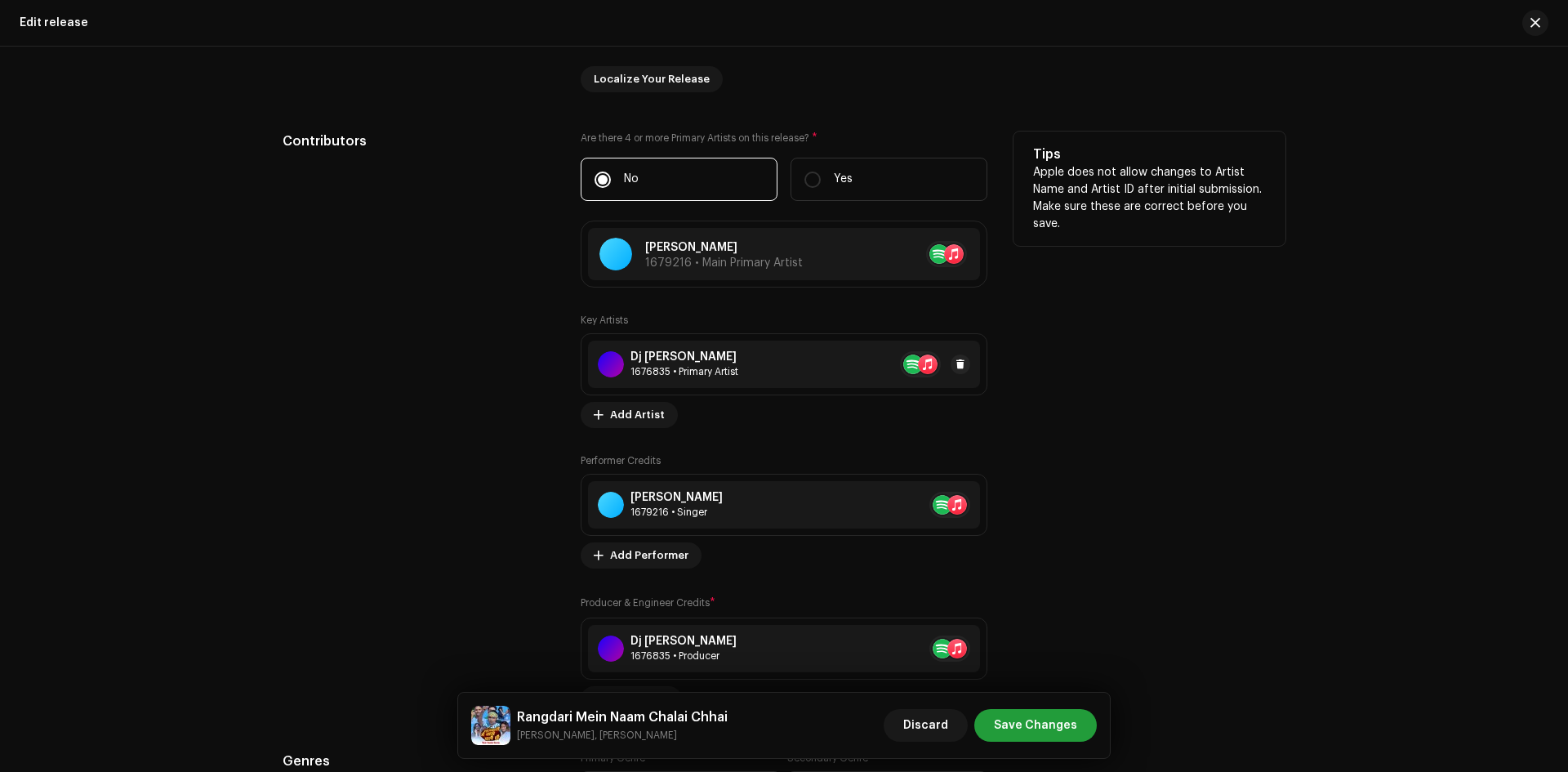
click at [904, 360] on re-a-table-artist-ids at bounding box center [921, 364] width 41 height 26
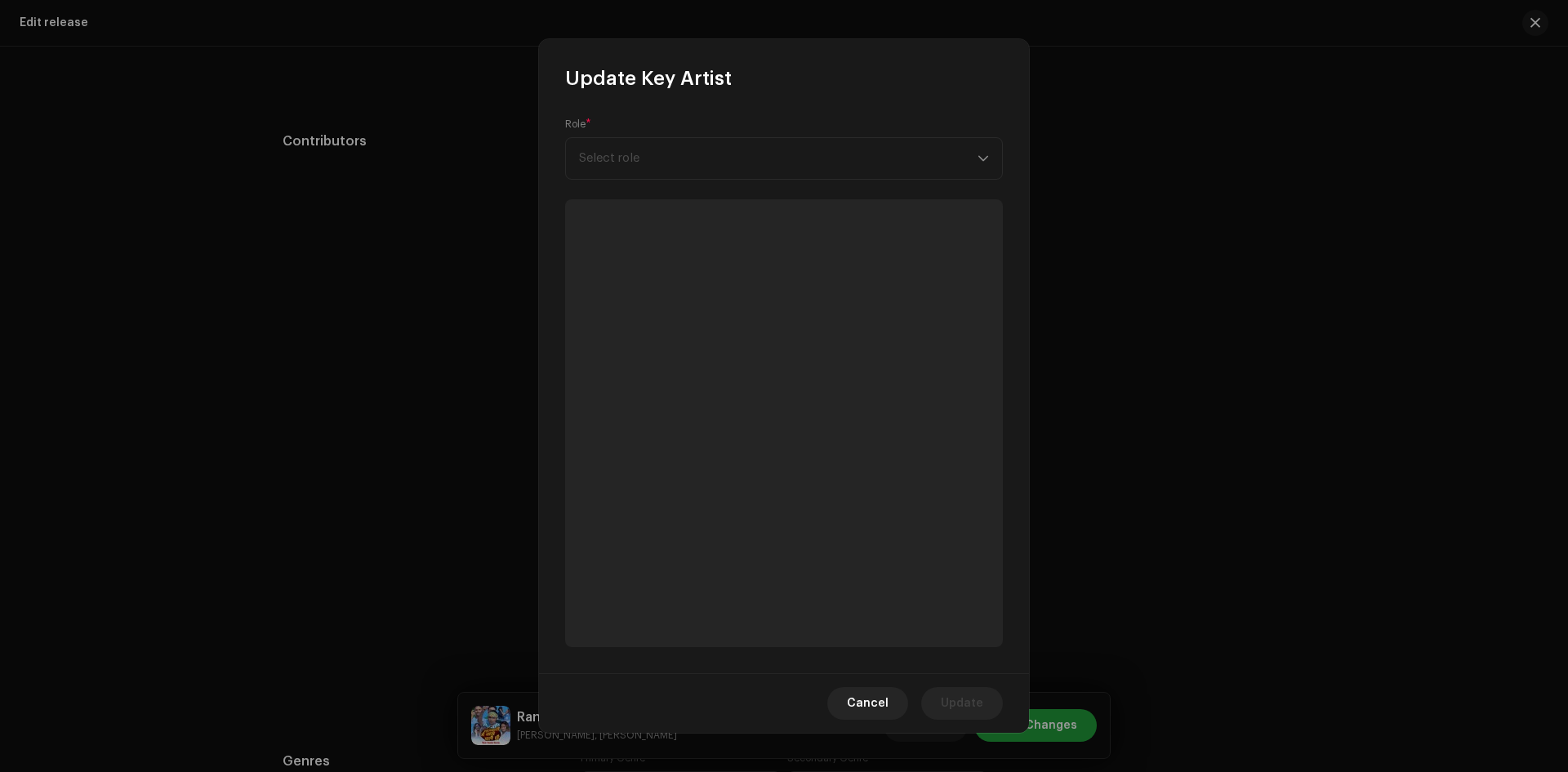
click at [766, 147] on div "Role * Select role" at bounding box center [784, 148] width 438 height 62
click at [756, 163] on div "Role * Select role" at bounding box center [784, 148] width 438 height 62
click at [881, 81] on div "Update Key Artist" at bounding box center [783, 64] width 490 height 52
click at [850, 698] on button "Cancel" at bounding box center [867, 703] width 81 height 32
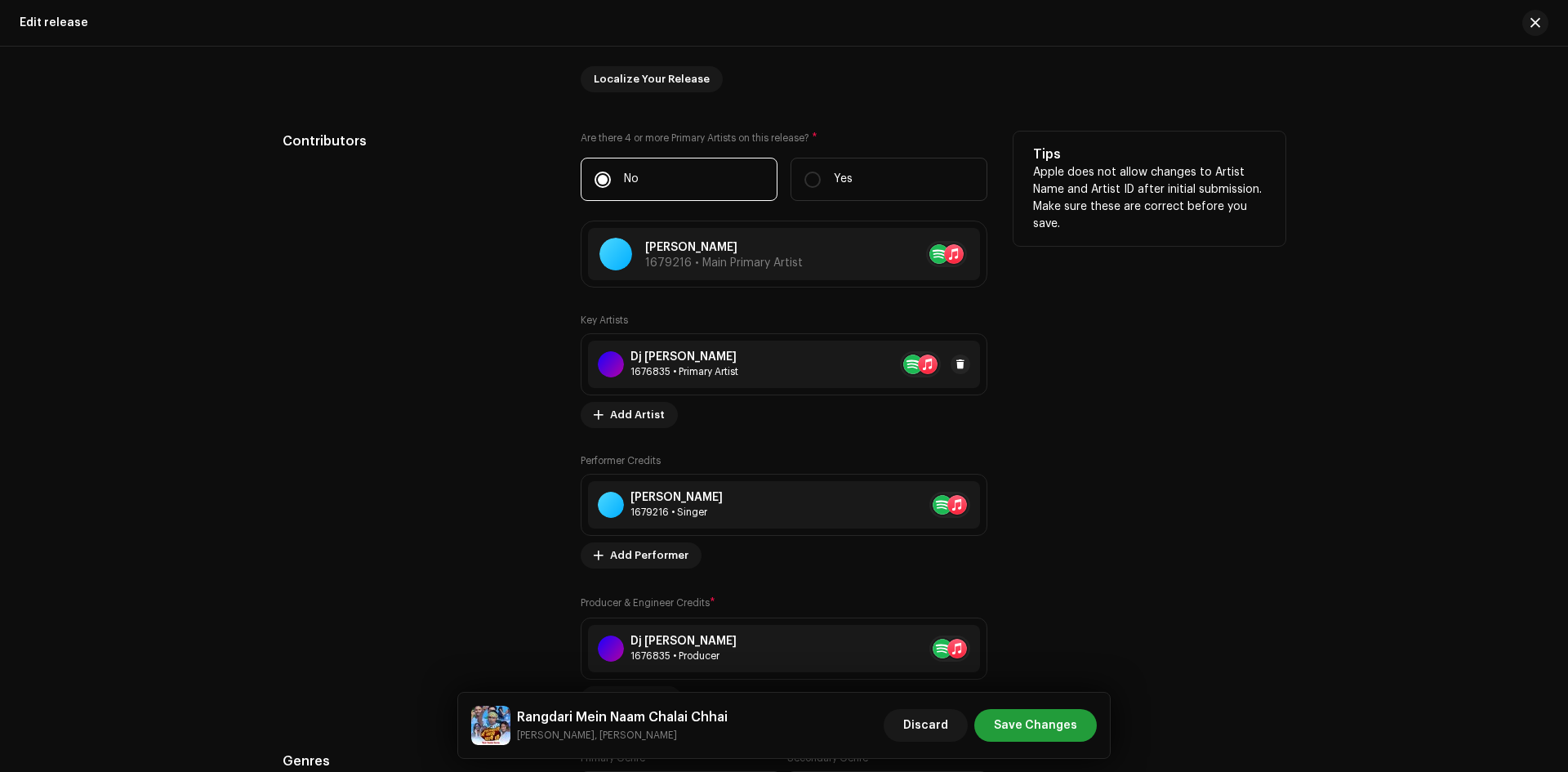
click at [786, 358] on div "Dj Niroj 1676835 • Primary Artist" at bounding box center [784, 364] width 392 height 47
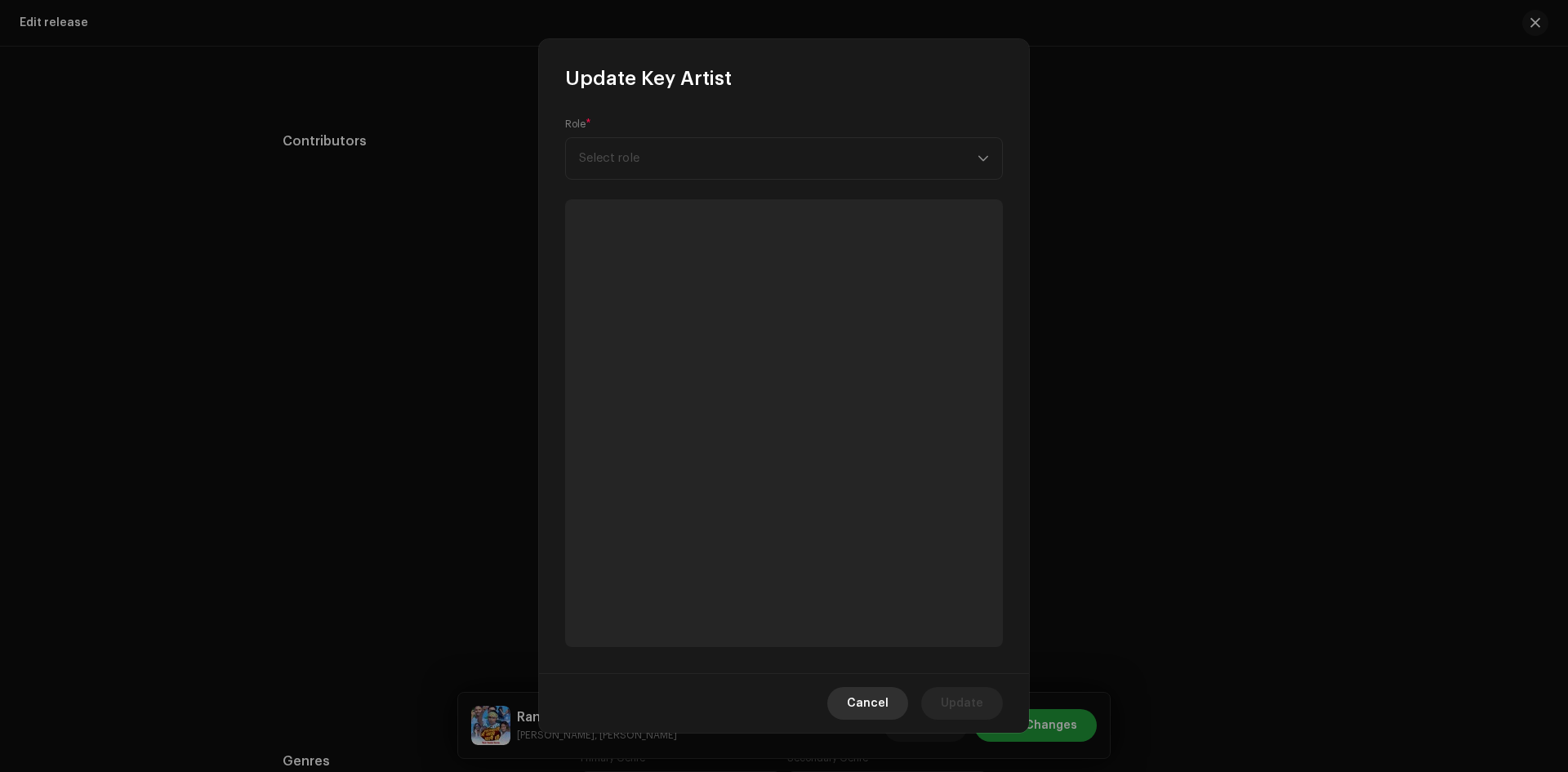
click at [867, 704] on span "Cancel" at bounding box center [867, 703] width 42 height 32
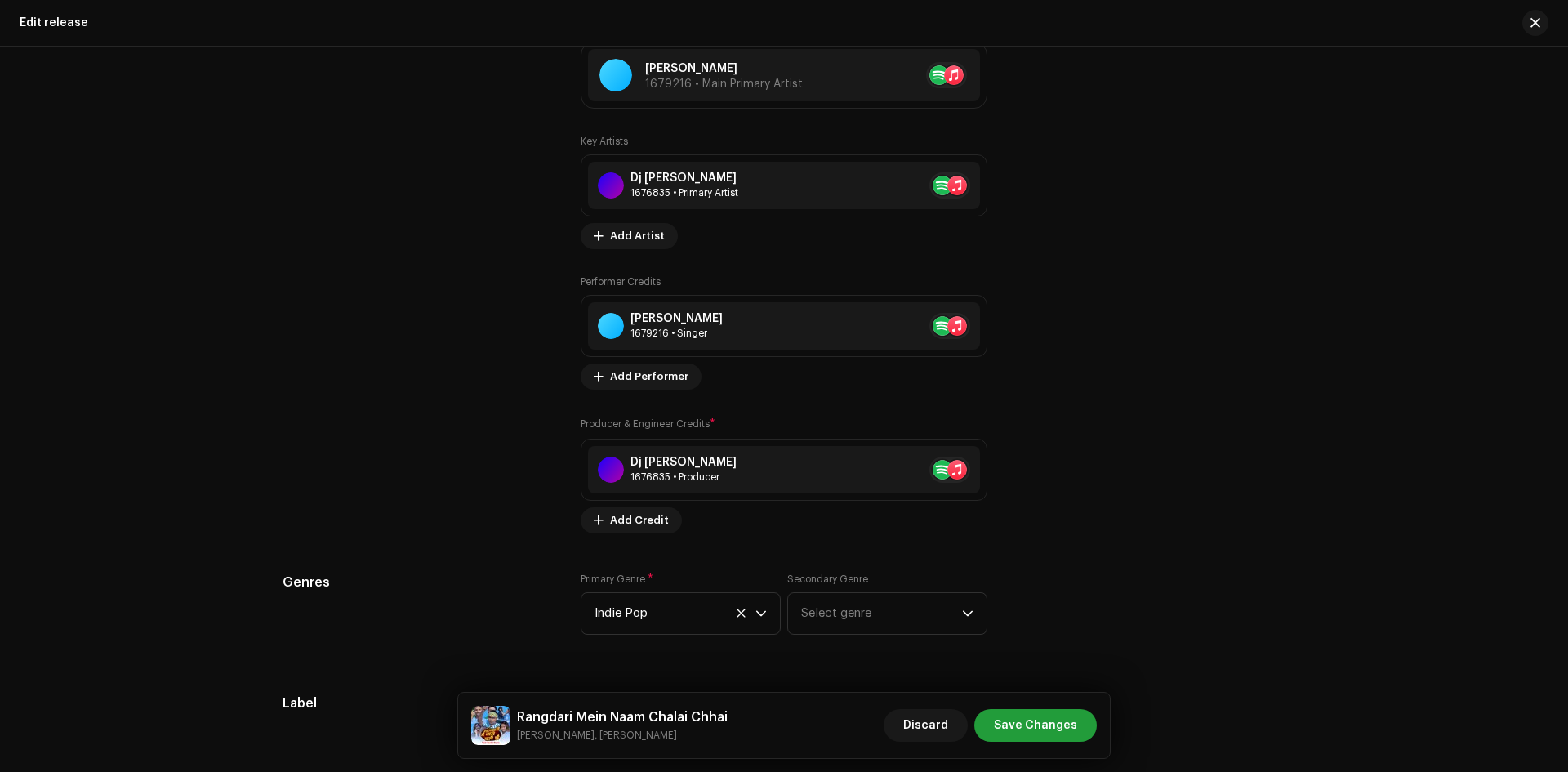
scroll to position [1633, 0]
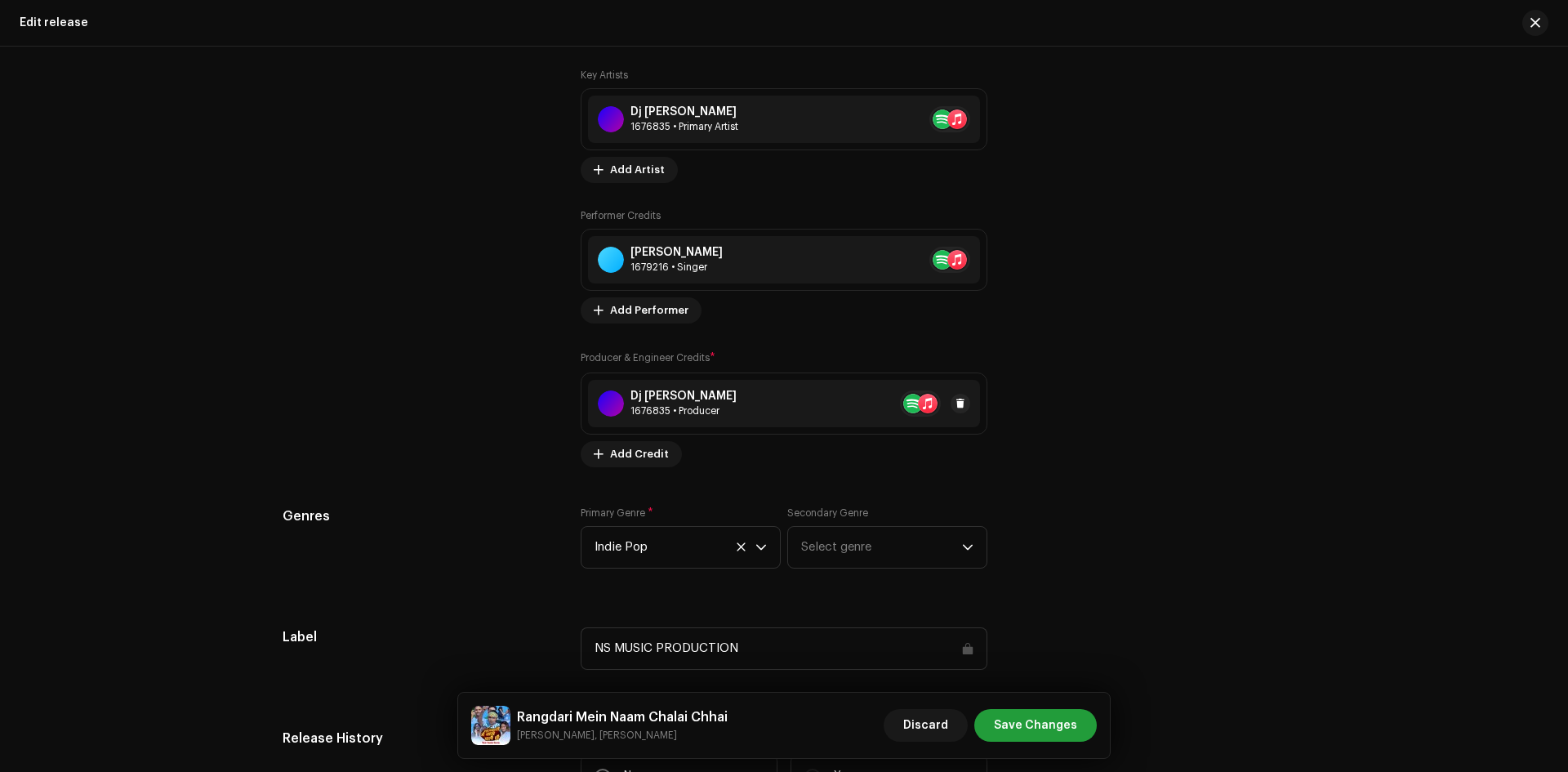
click at [907, 402] on re-a-table-artist-ids at bounding box center [921, 403] width 41 height 26
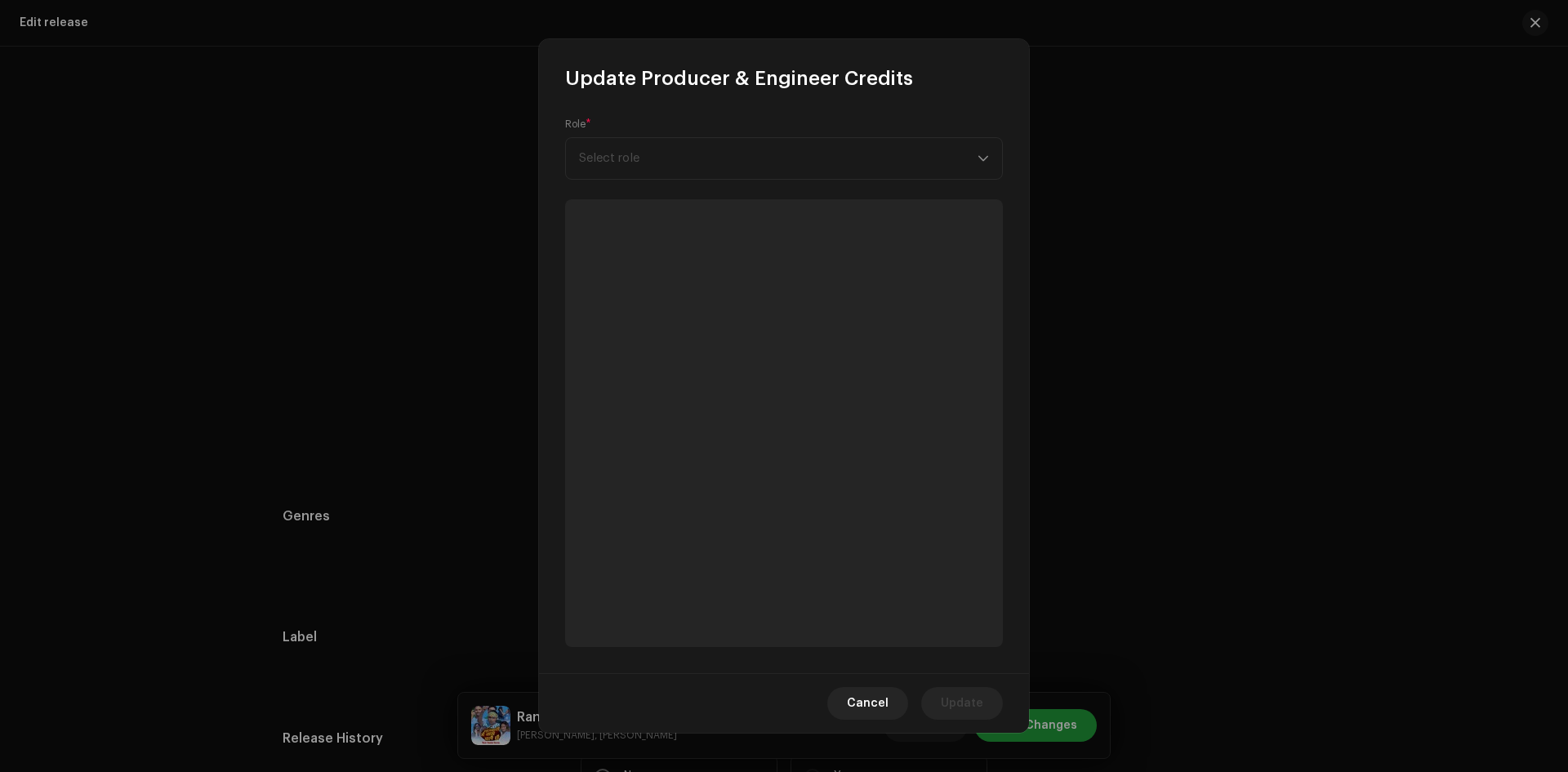
click at [971, 151] on div "Role * Select role" at bounding box center [784, 148] width 438 height 62
click at [979, 165] on div "Role * Select role" at bounding box center [784, 148] width 438 height 62
click at [863, 698] on span "Cancel" at bounding box center [867, 703] width 42 height 32
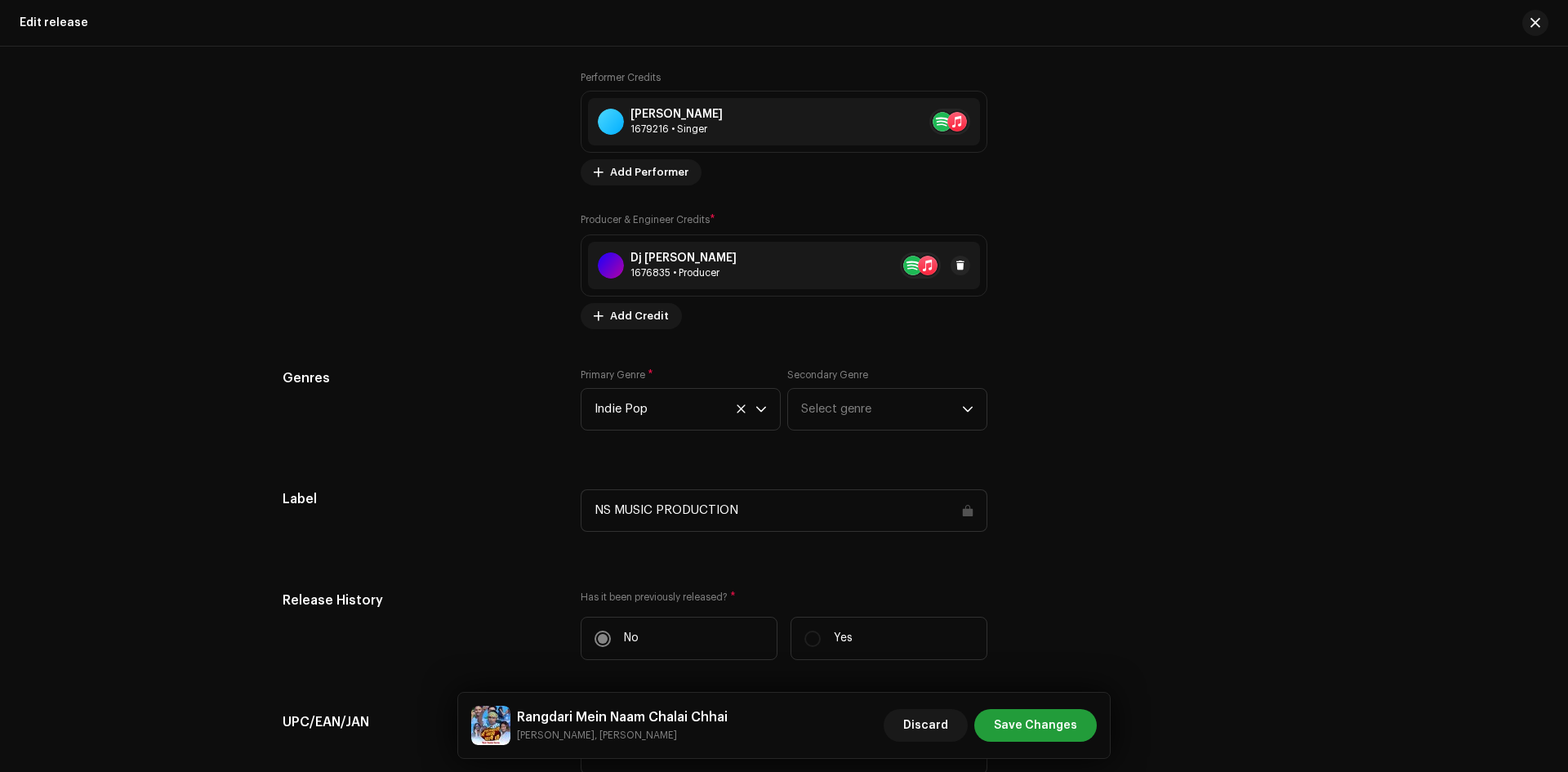
scroll to position [1796, 0]
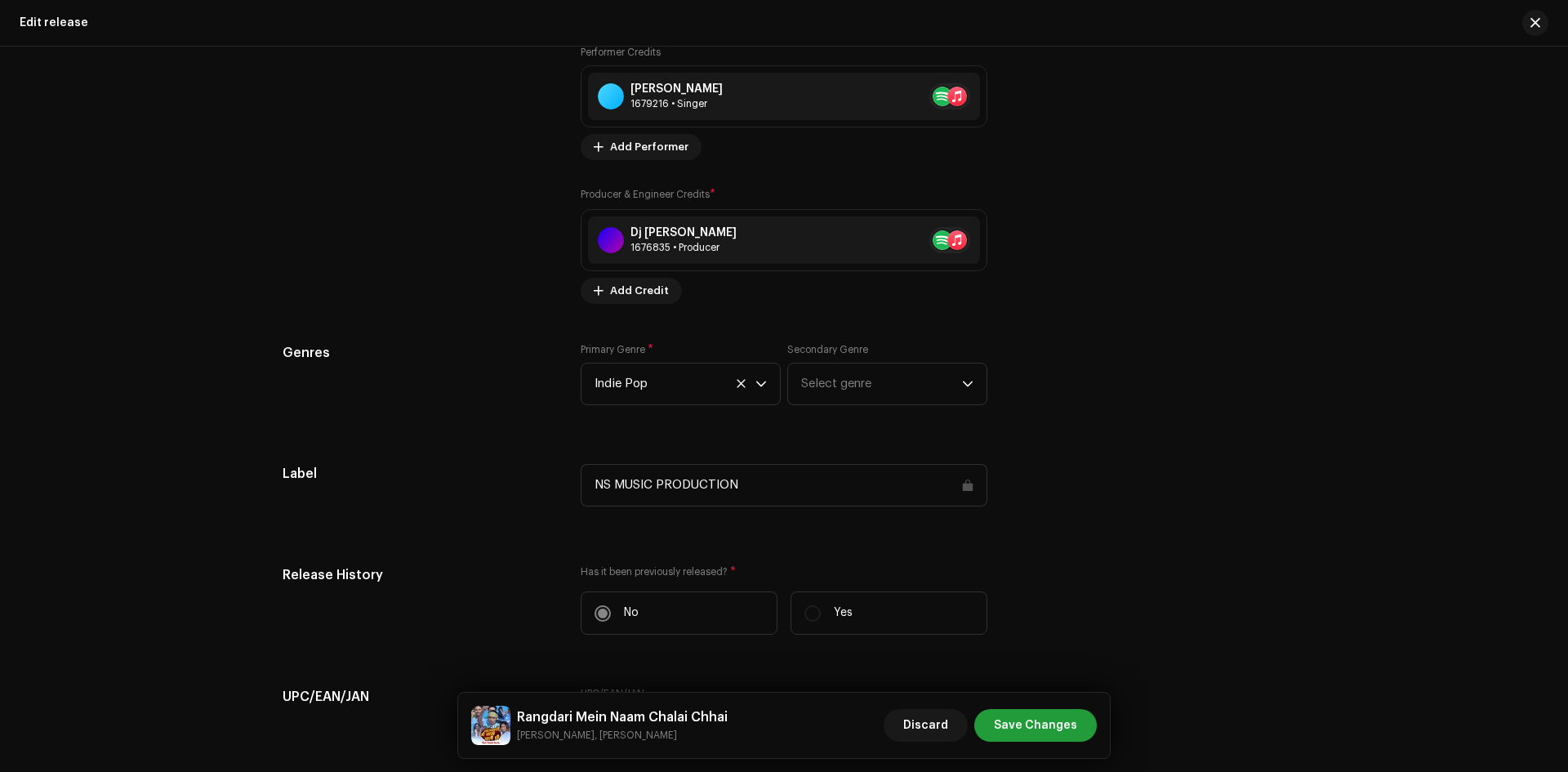
click at [889, 487] on div "NS MUSIC PRODUCTION" at bounding box center [784, 485] width 407 height 42
drag, startPoint x: 751, startPoint y: 491, endPoint x: 544, endPoint y: 491, distance: 207.0
click at [544, 491] on div "Label NS MUSIC PRODUCTION" at bounding box center [784, 494] width 1003 height 62
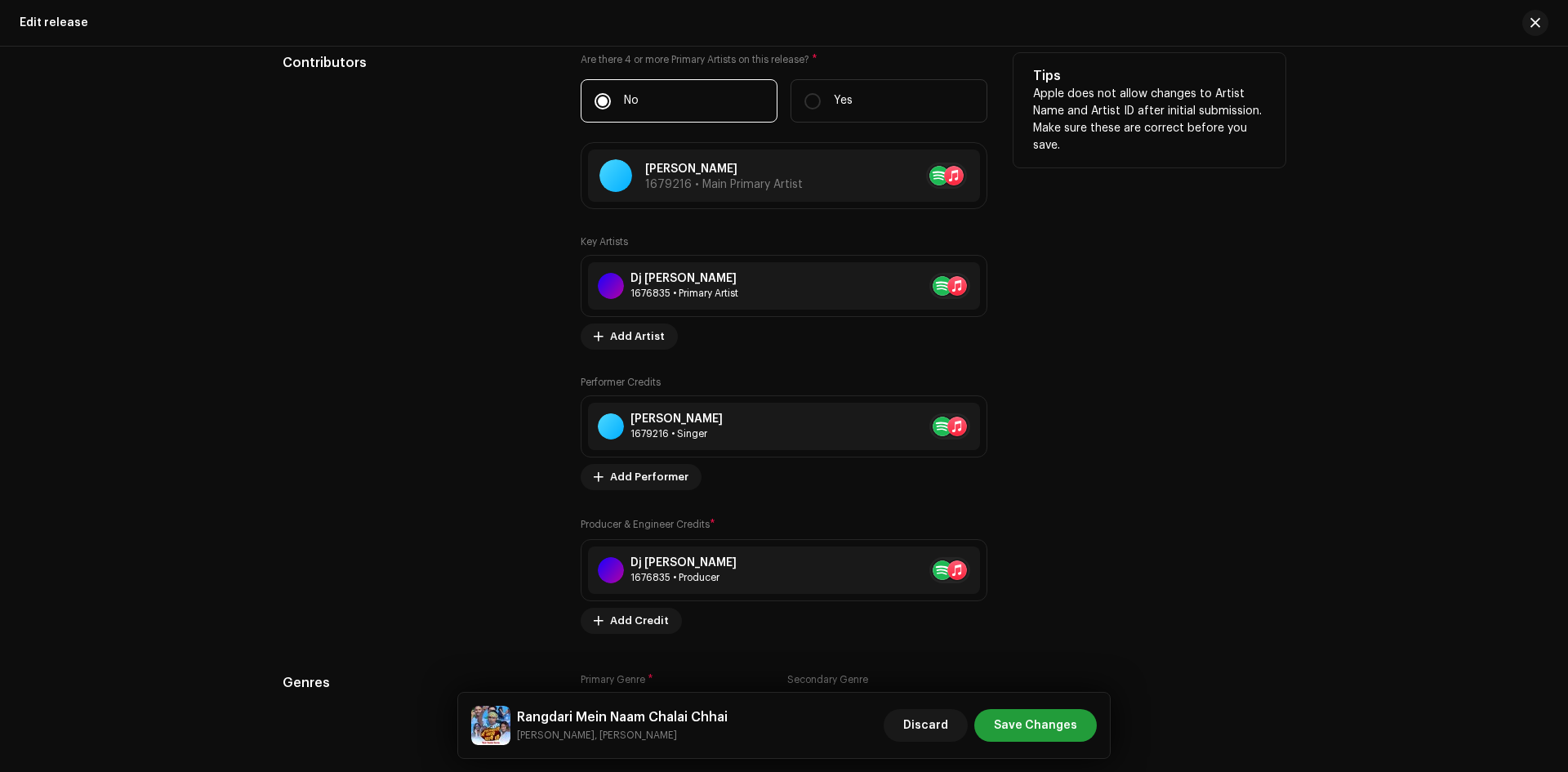
scroll to position [1457, 0]
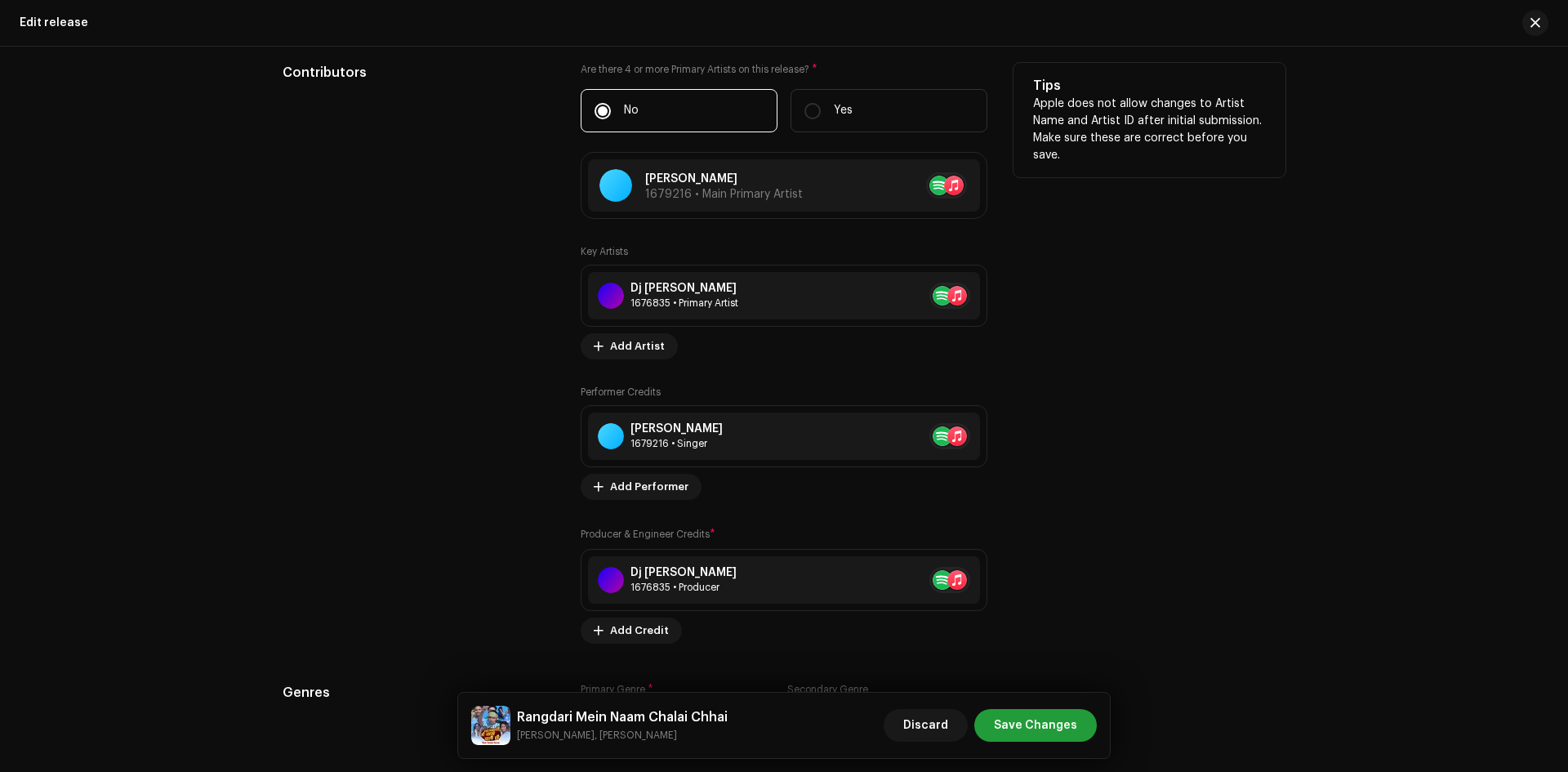
click at [1248, 408] on div "Tips Apple does not allow changes to Artist Name and Artist ID after initial su…" at bounding box center [1150, 353] width 272 height 580
click at [907, 582] on re-a-table-artist-ids at bounding box center [921, 579] width 41 height 26
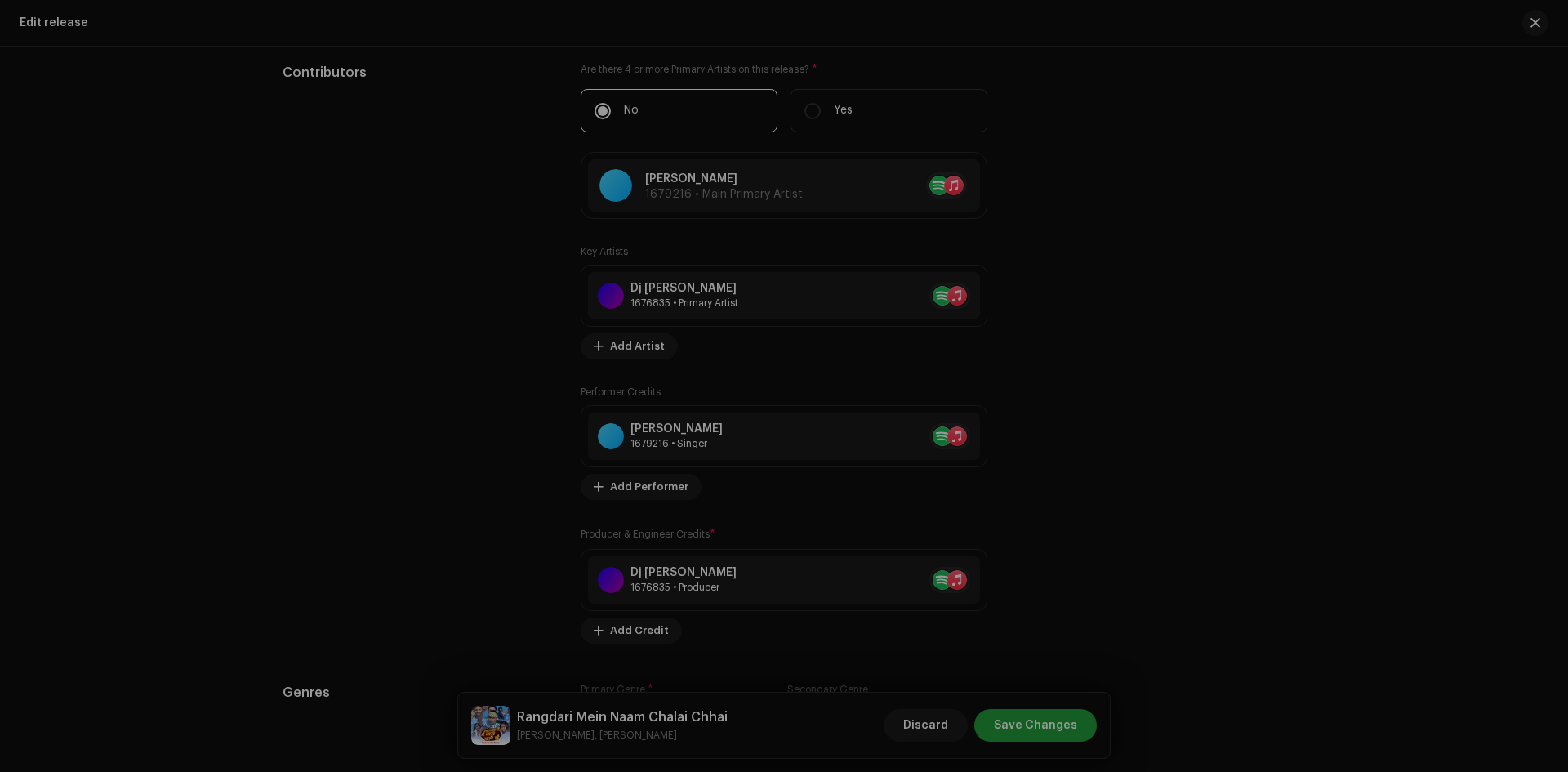
drag, startPoint x: 1222, startPoint y: 498, endPoint x: 1209, endPoint y: 507, distance: 15.8
click at [1217, 503] on div "Update Producer & Engineer Credits Role * Select role Cancel Update" at bounding box center [784, 386] width 1568 height 772
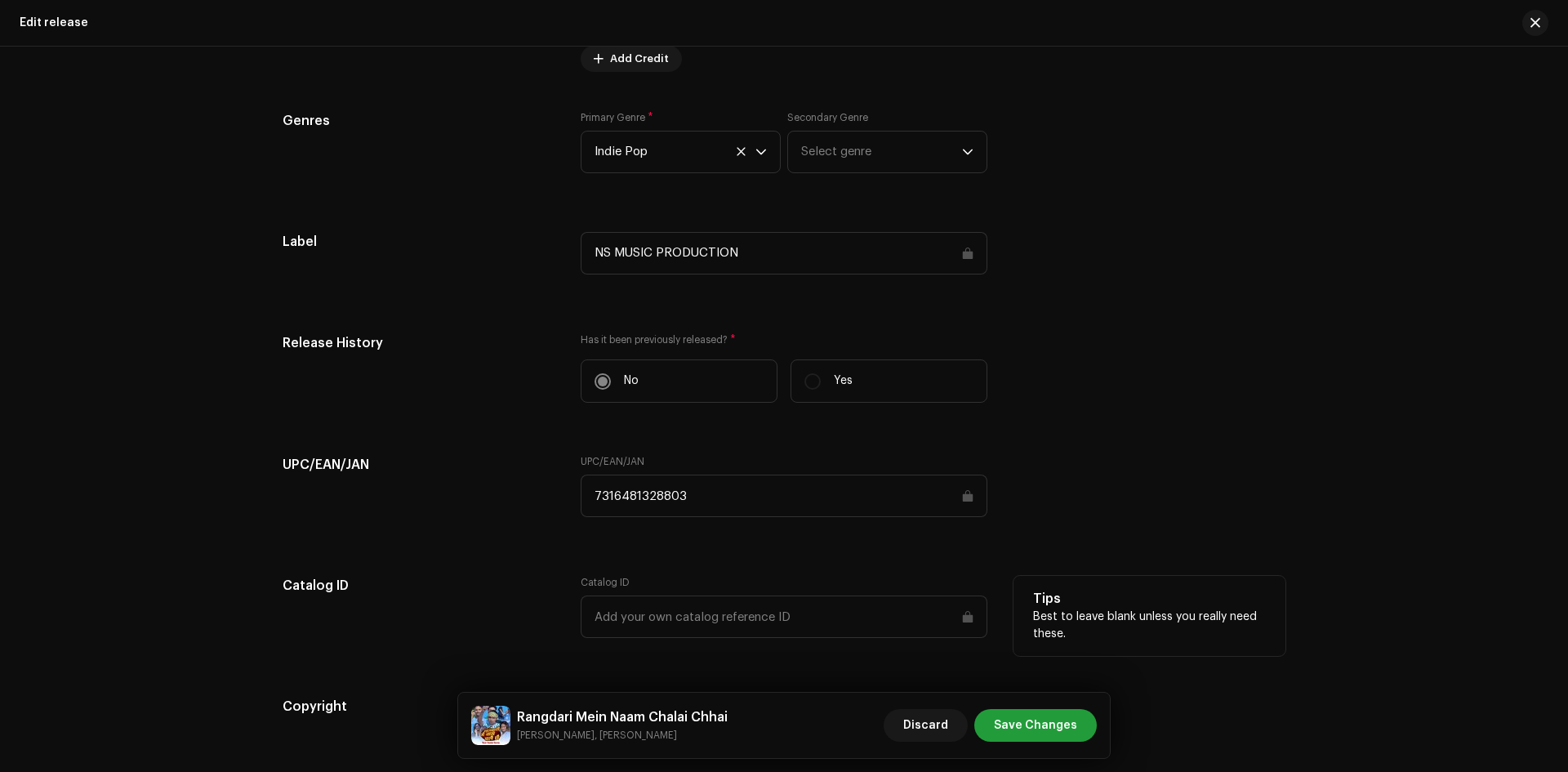
scroll to position [1947, 0]
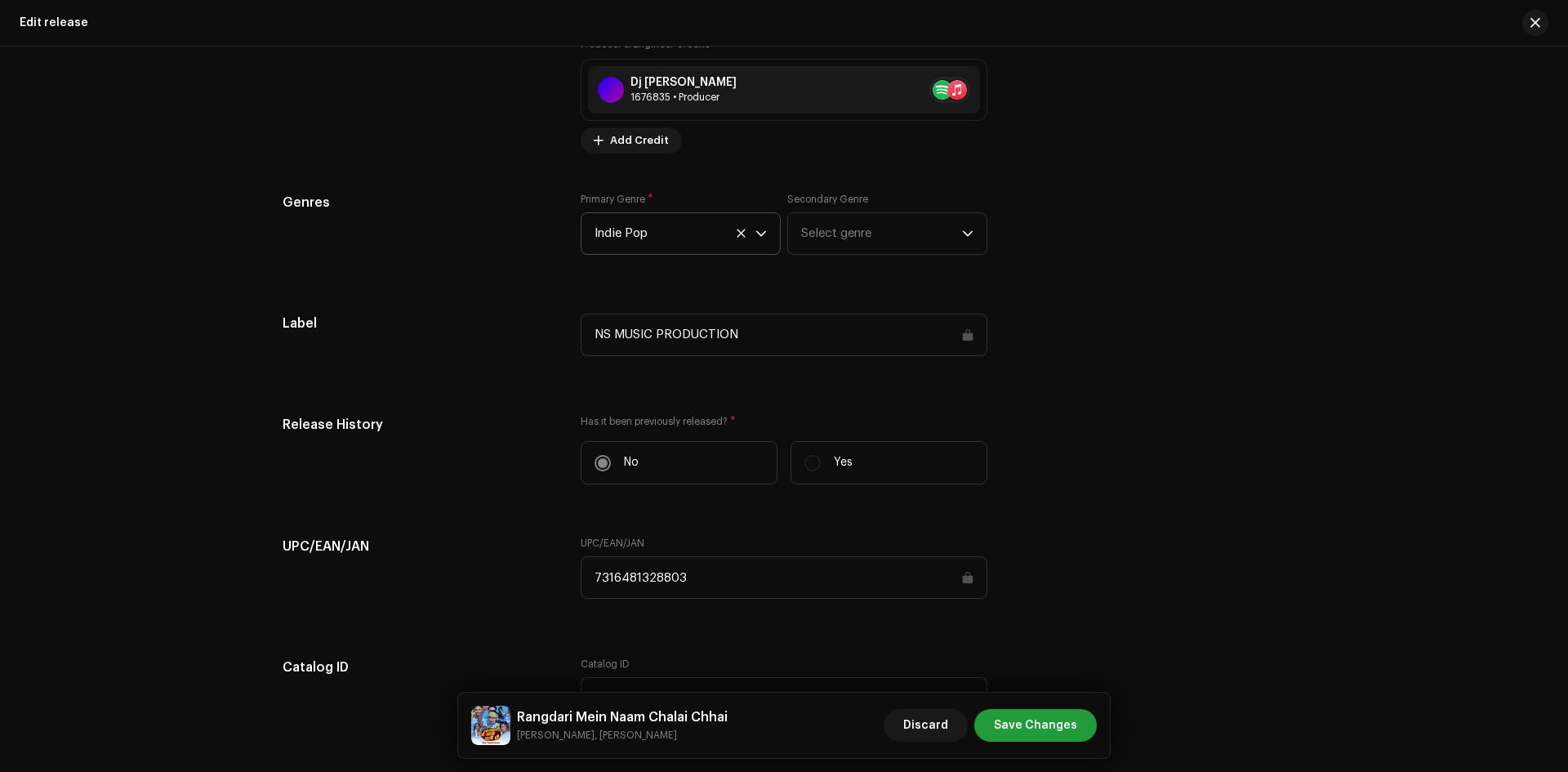
click at [766, 235] on p-select "Indie Pop" at bounding box center [680, 233] width 200 height 42
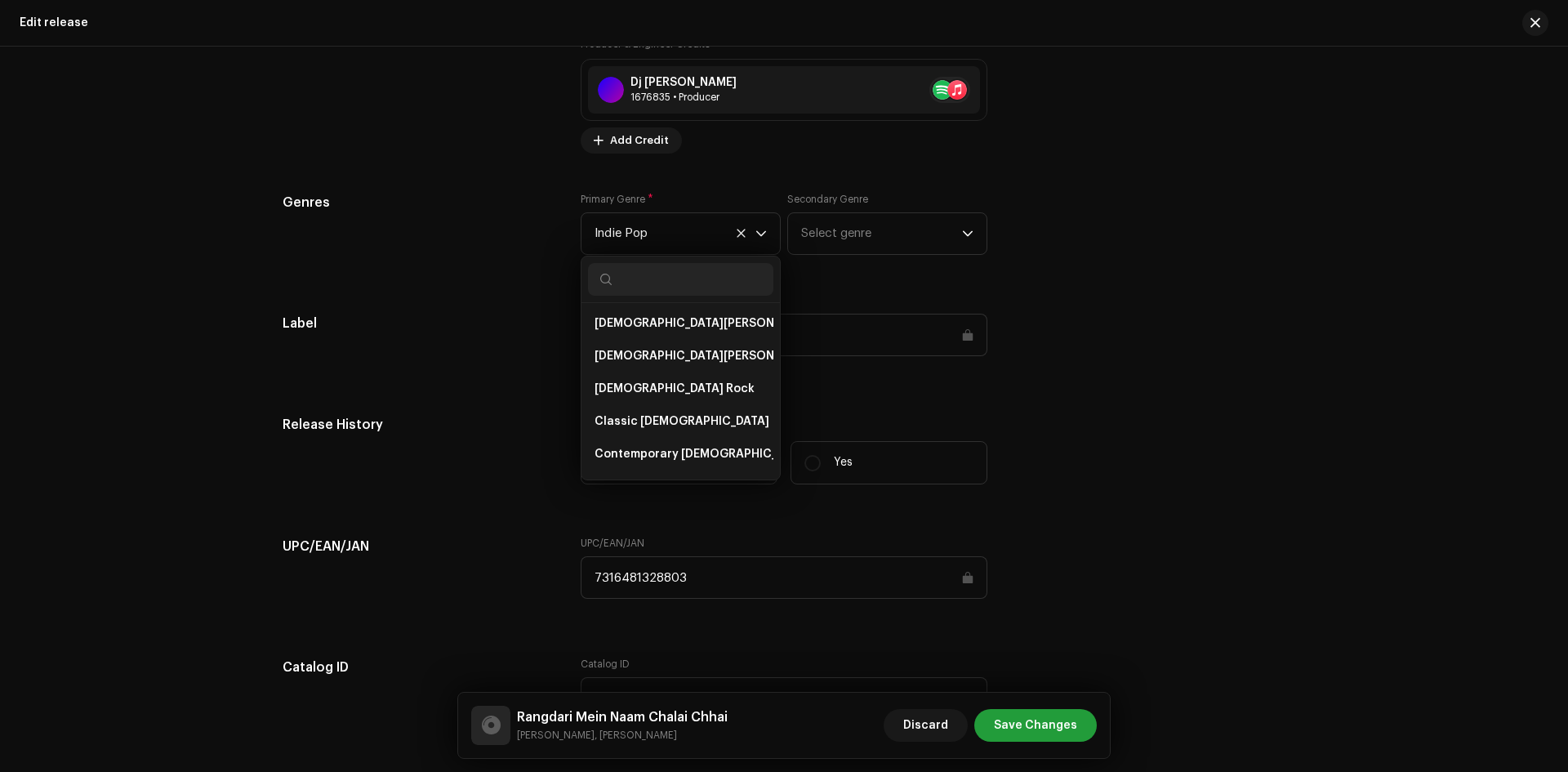
scroll to position [3192, 0]
click at [1233, 276] on div "Compilation Is it a compilation? * No Yes Metadata Language Language * Nepali T…" at bounding box center [784, 18] width 1003 height 1846
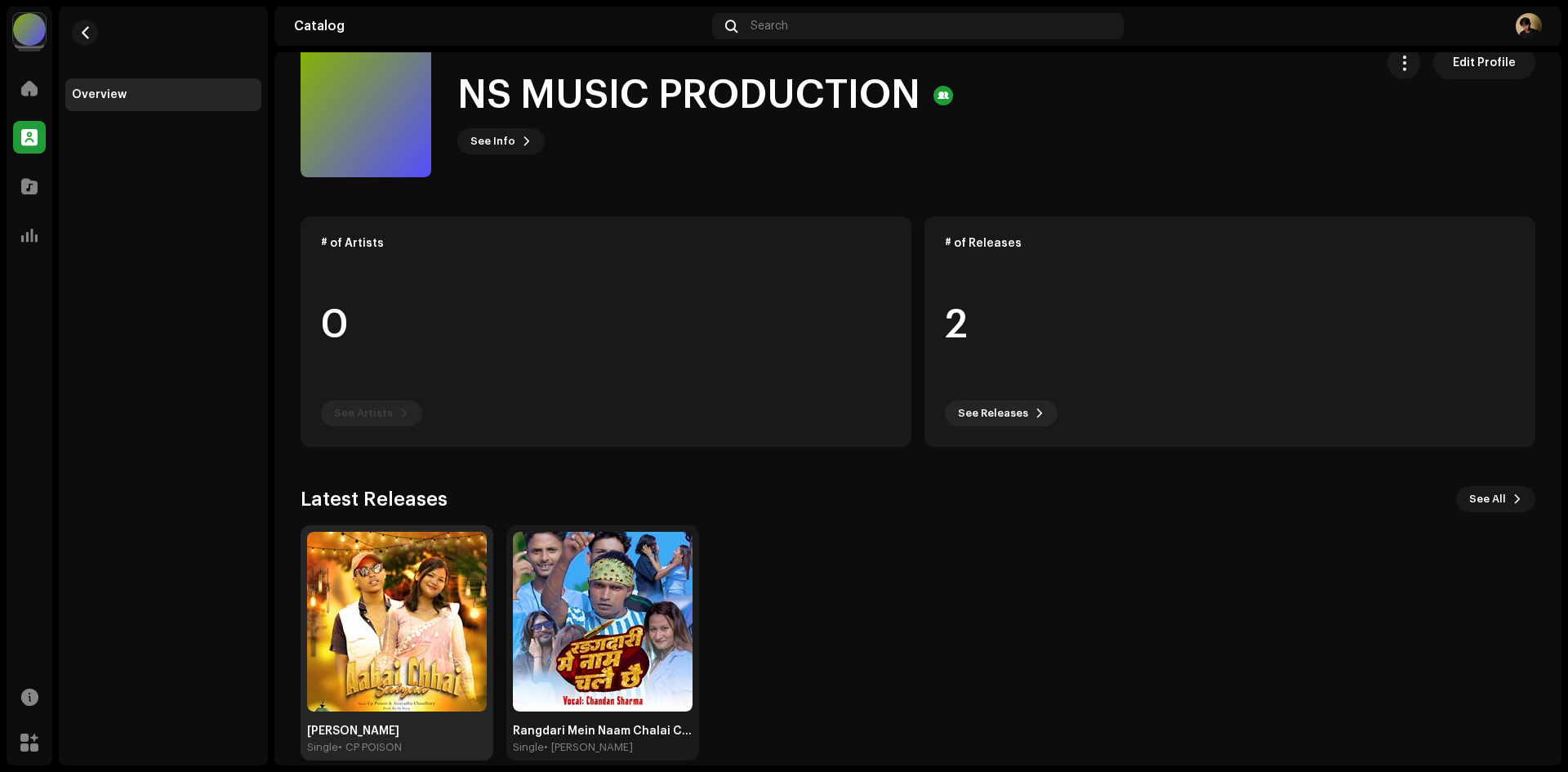
scroll to position [53, 0]
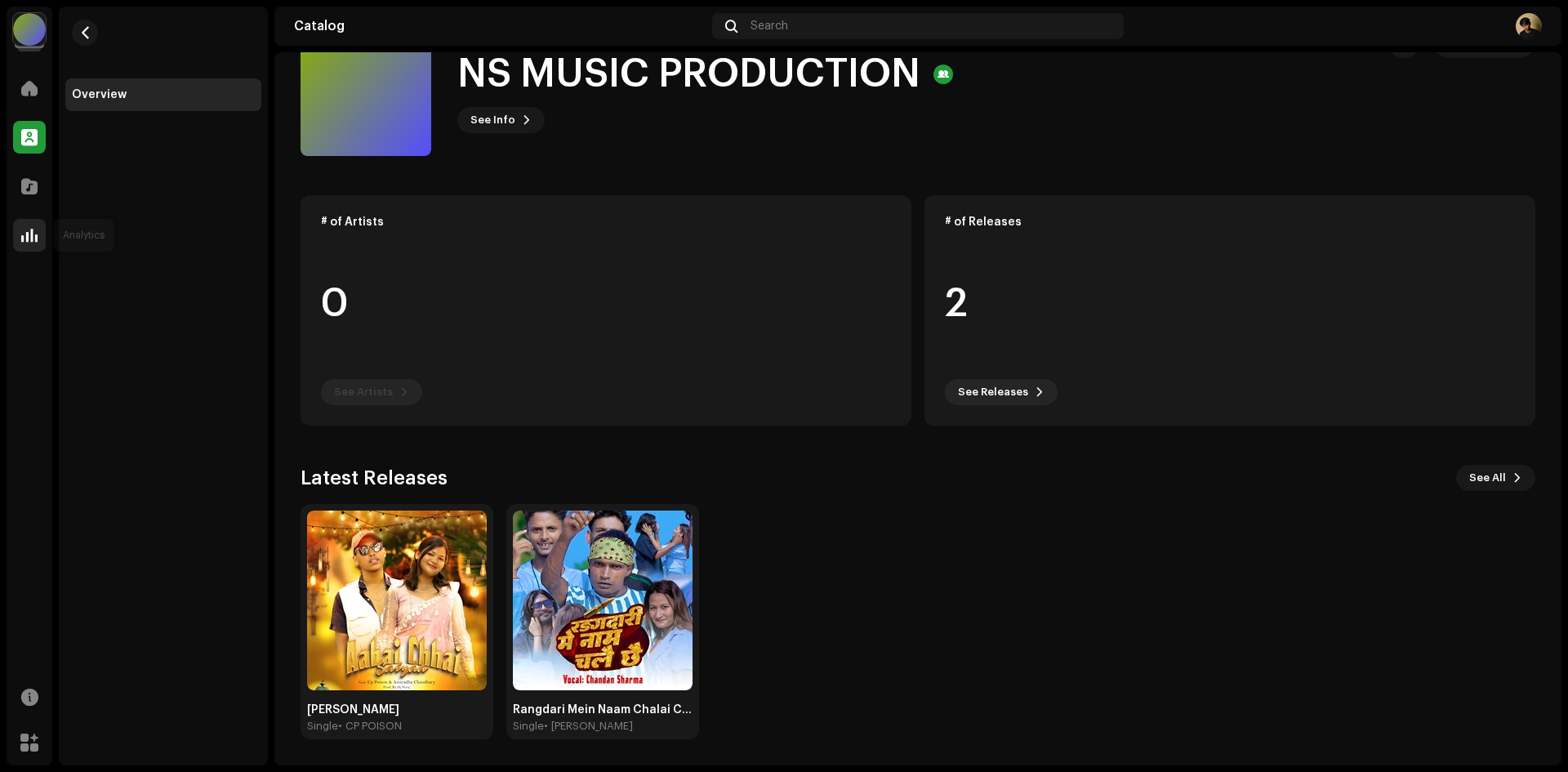
click at [33, 232] on span at bounding box center [29, 235] width 17 height 13
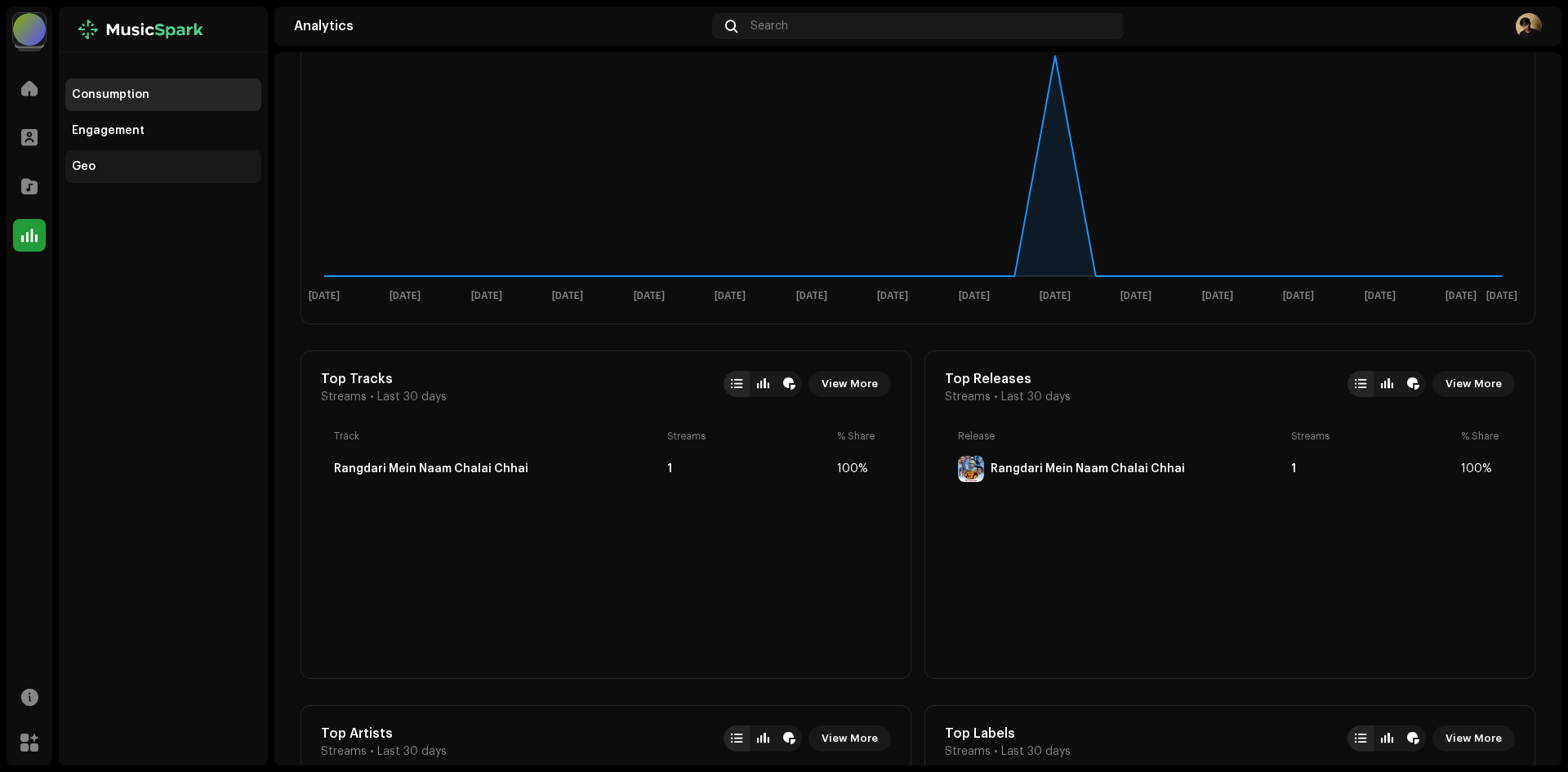
scroll to position [290, 0]
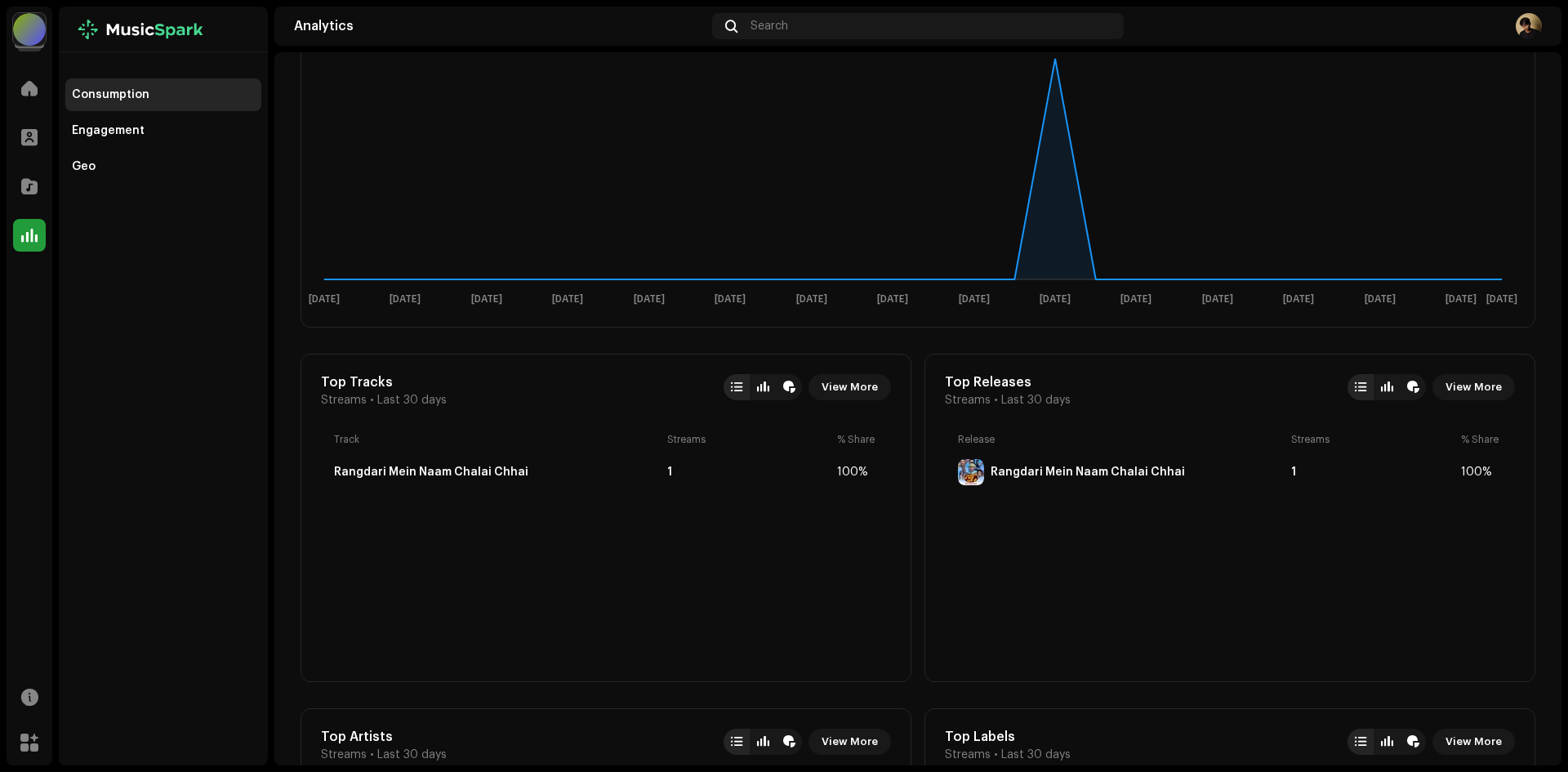
click at [134, 29] on div at bounding box center [163, 29] width 209 height 46
click at [27, 35] on div at bounding box center [28, 28] width 32 height 32
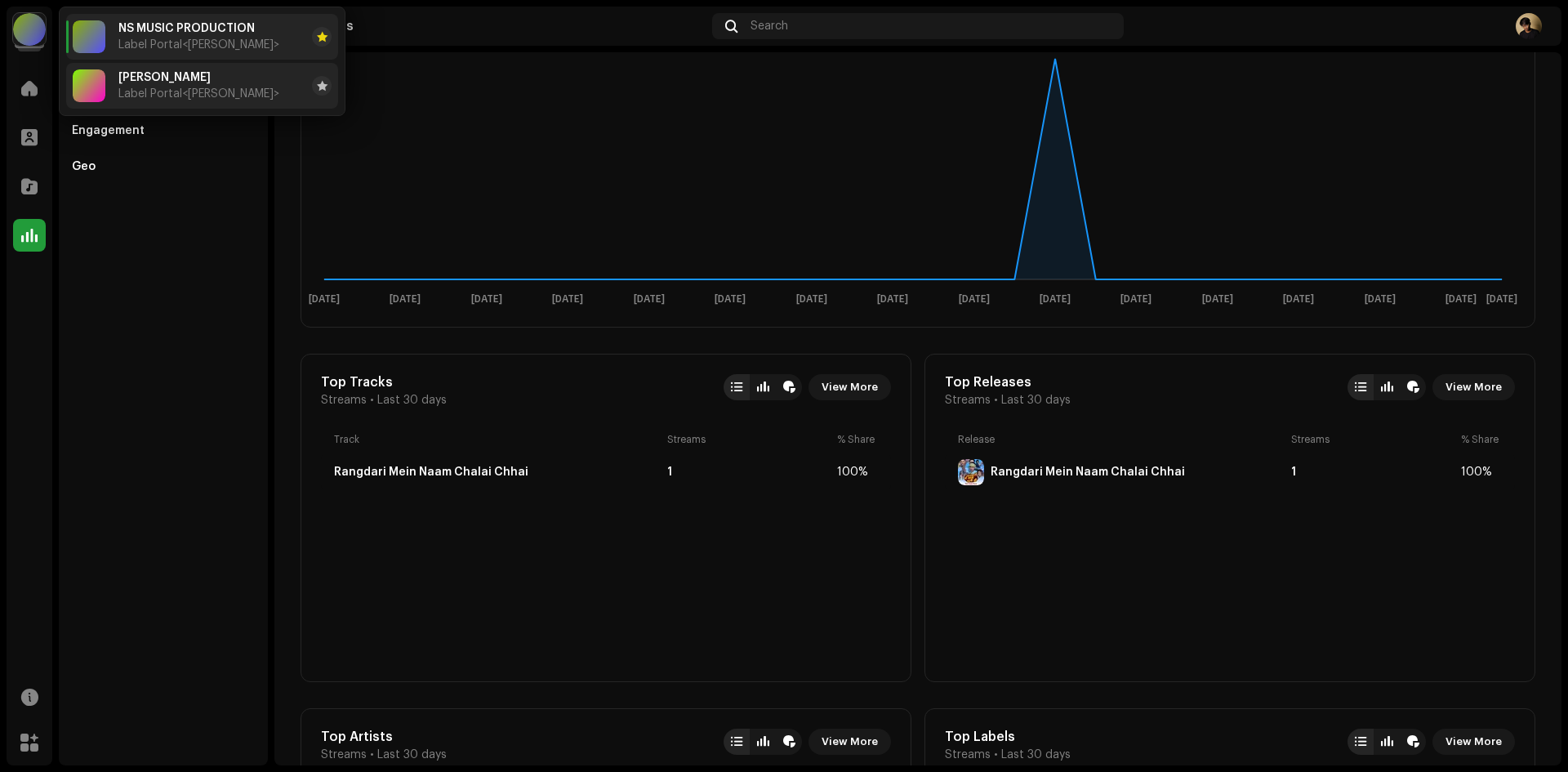
click at [126, 75] on span "[PERSON_NAME]" at bounding box center [164, 77] width 92 height 13
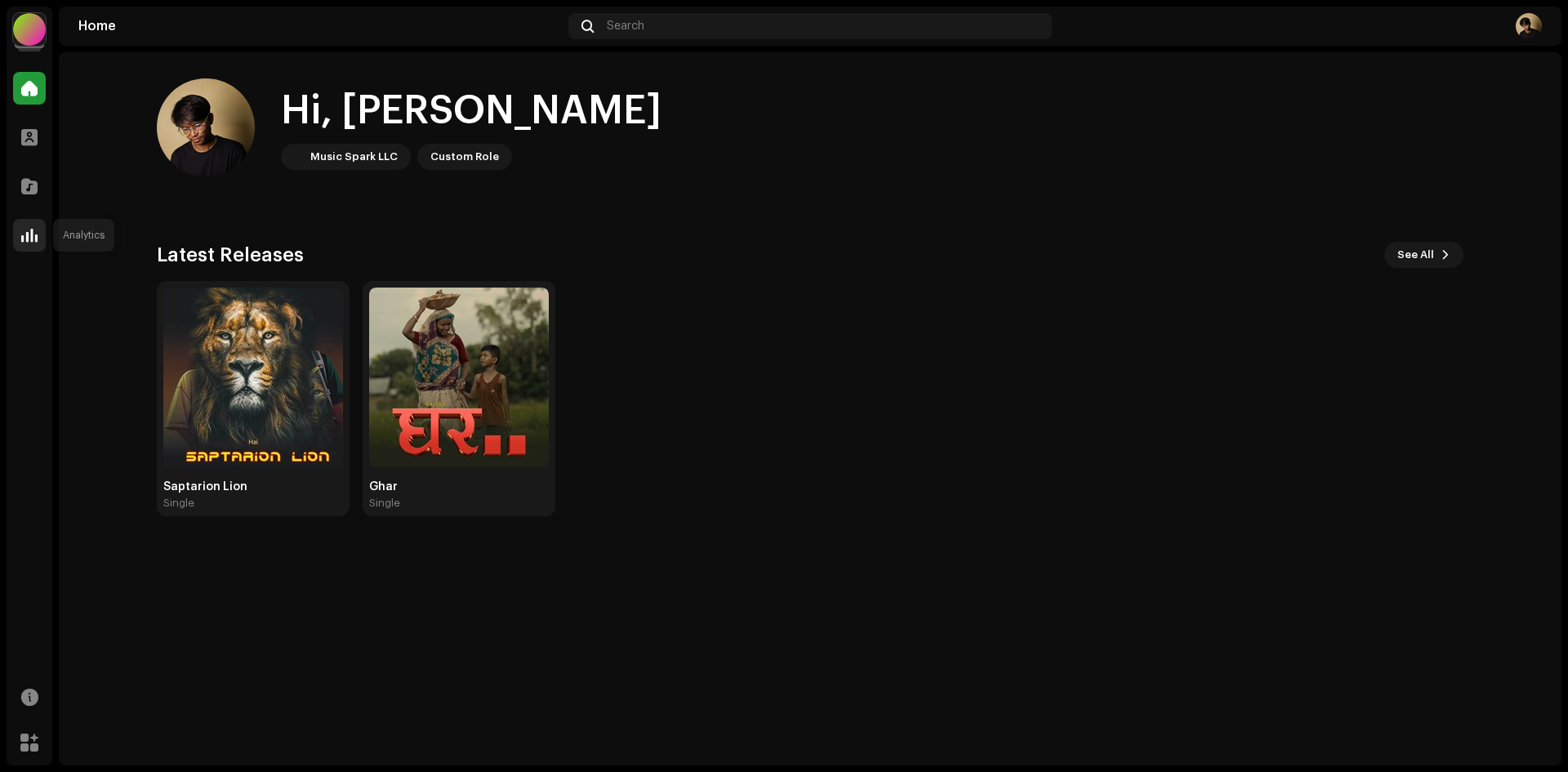
click at [24, 230] on span at bounding box center [29, 235] width 17 height 13
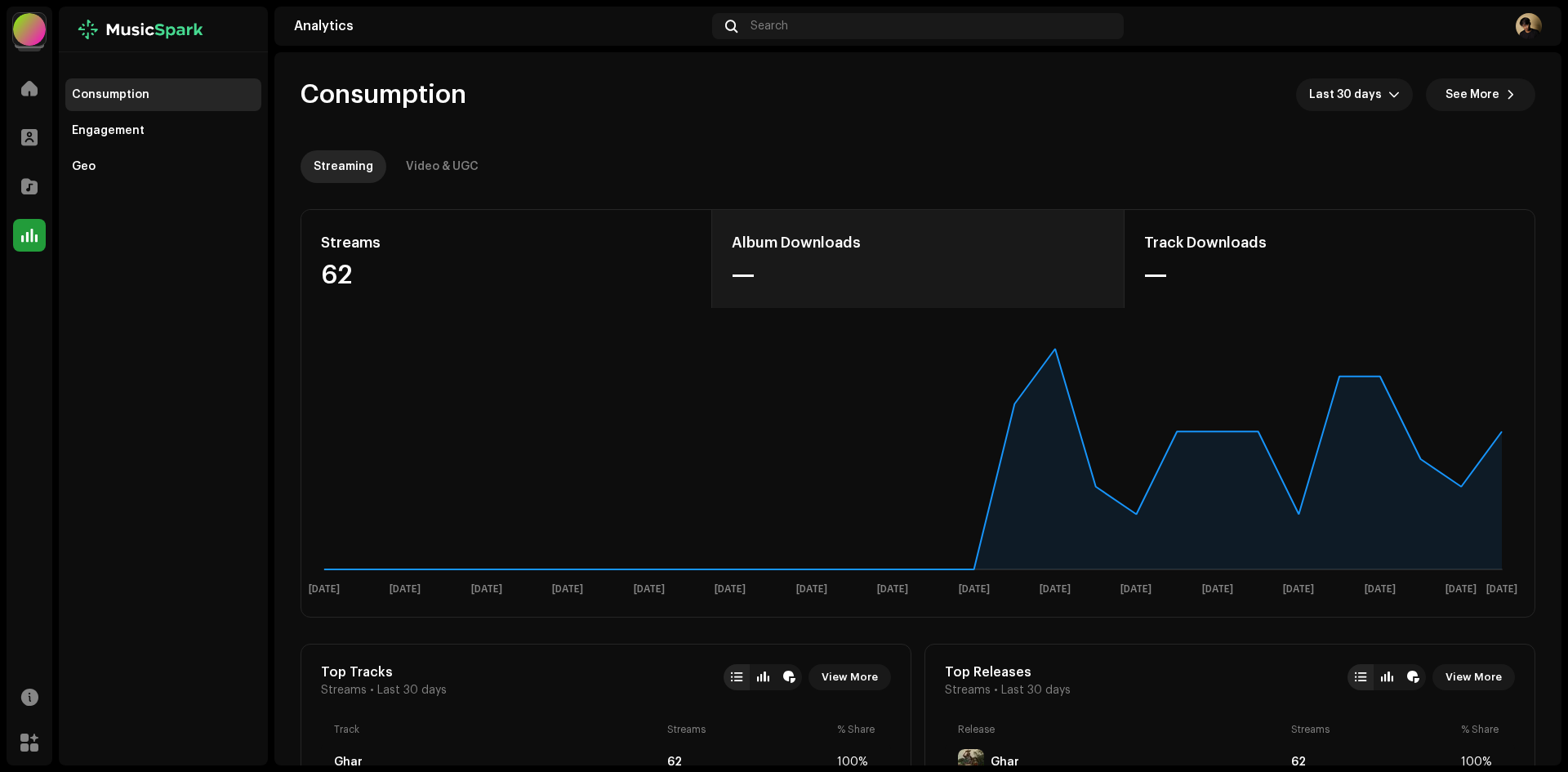
click at [861, 262] on div "—" at bounding box center [918, 275] width 371 height 26
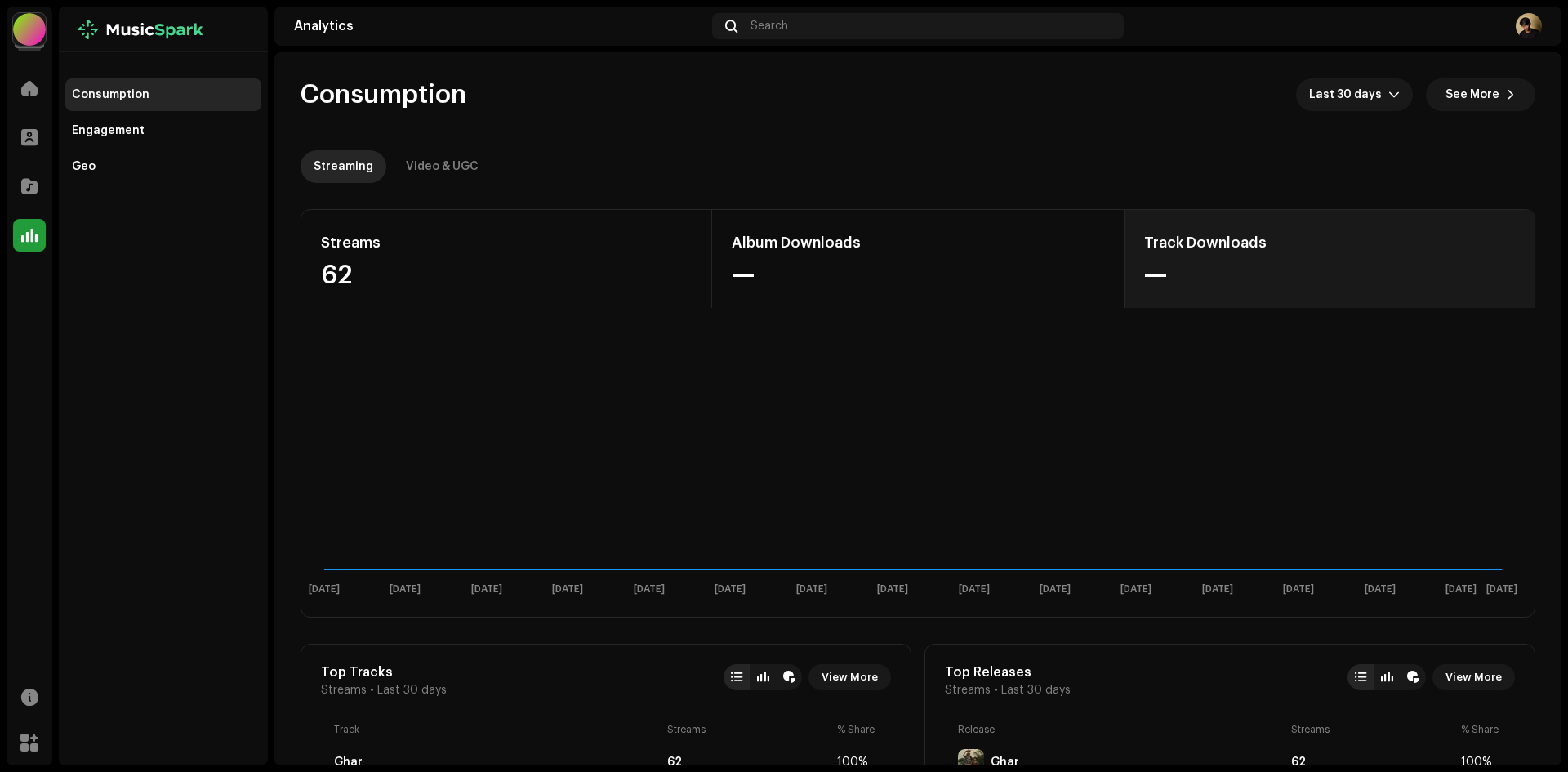
click at [1185, 252] on div "Track Downloads" at bounding box center [1329, 242] width 370 height 26
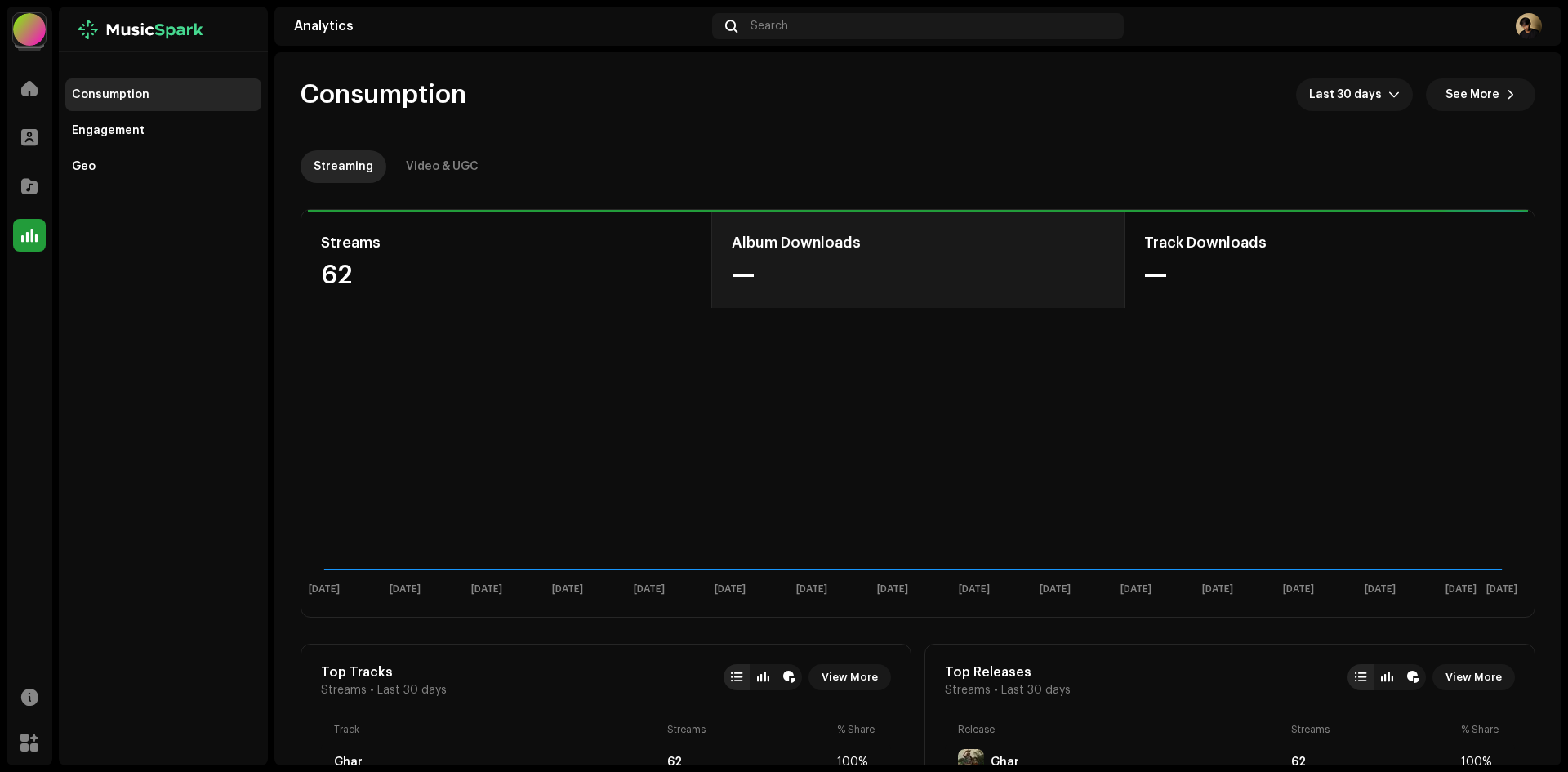
click at [977, 252] on div "Album Downloads" at bounding box center [918, 242] width 371 height 26
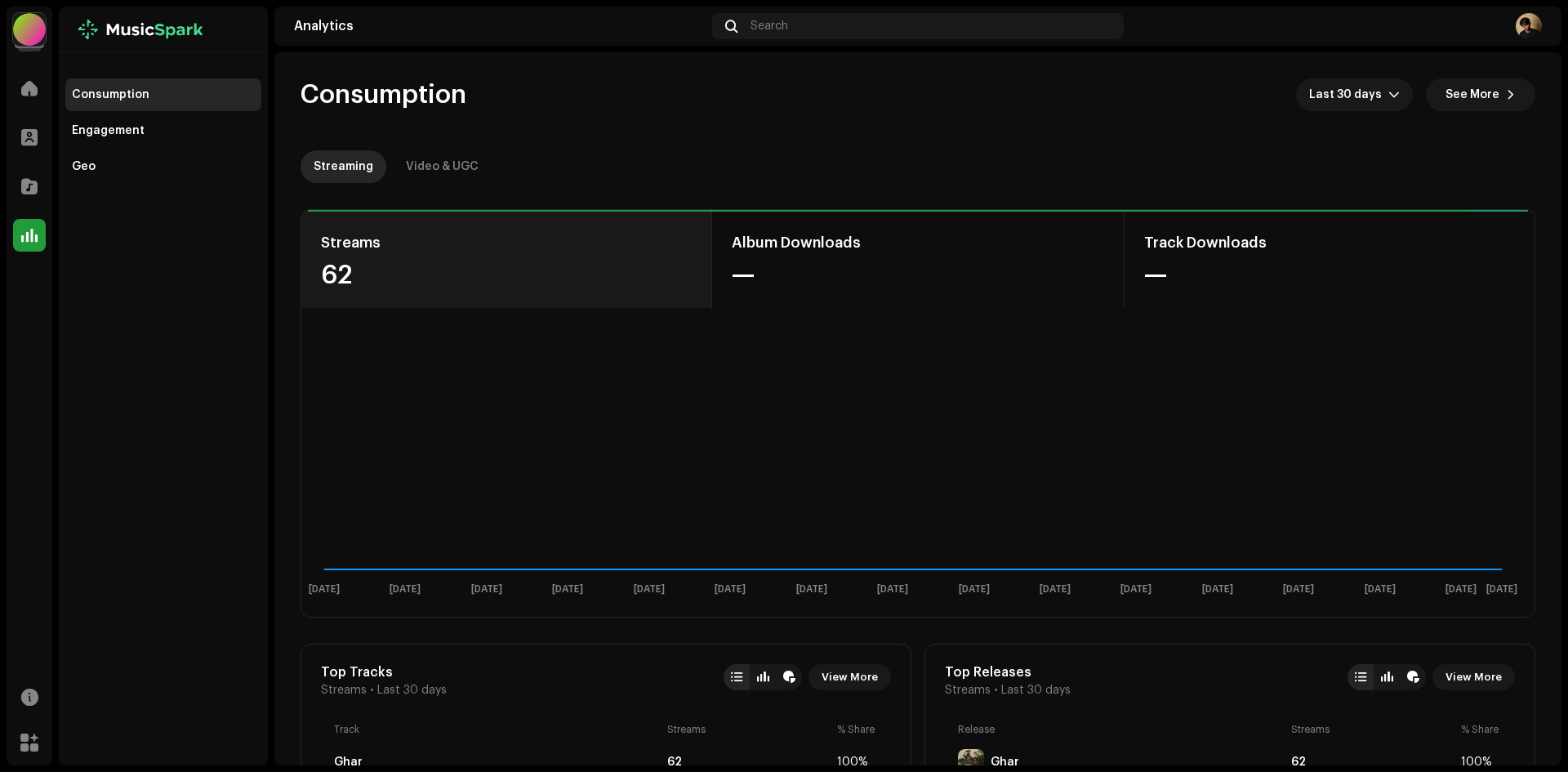
click at [579, 250] on div "Streams" at bounding box center [505, 242] width 370 height 26
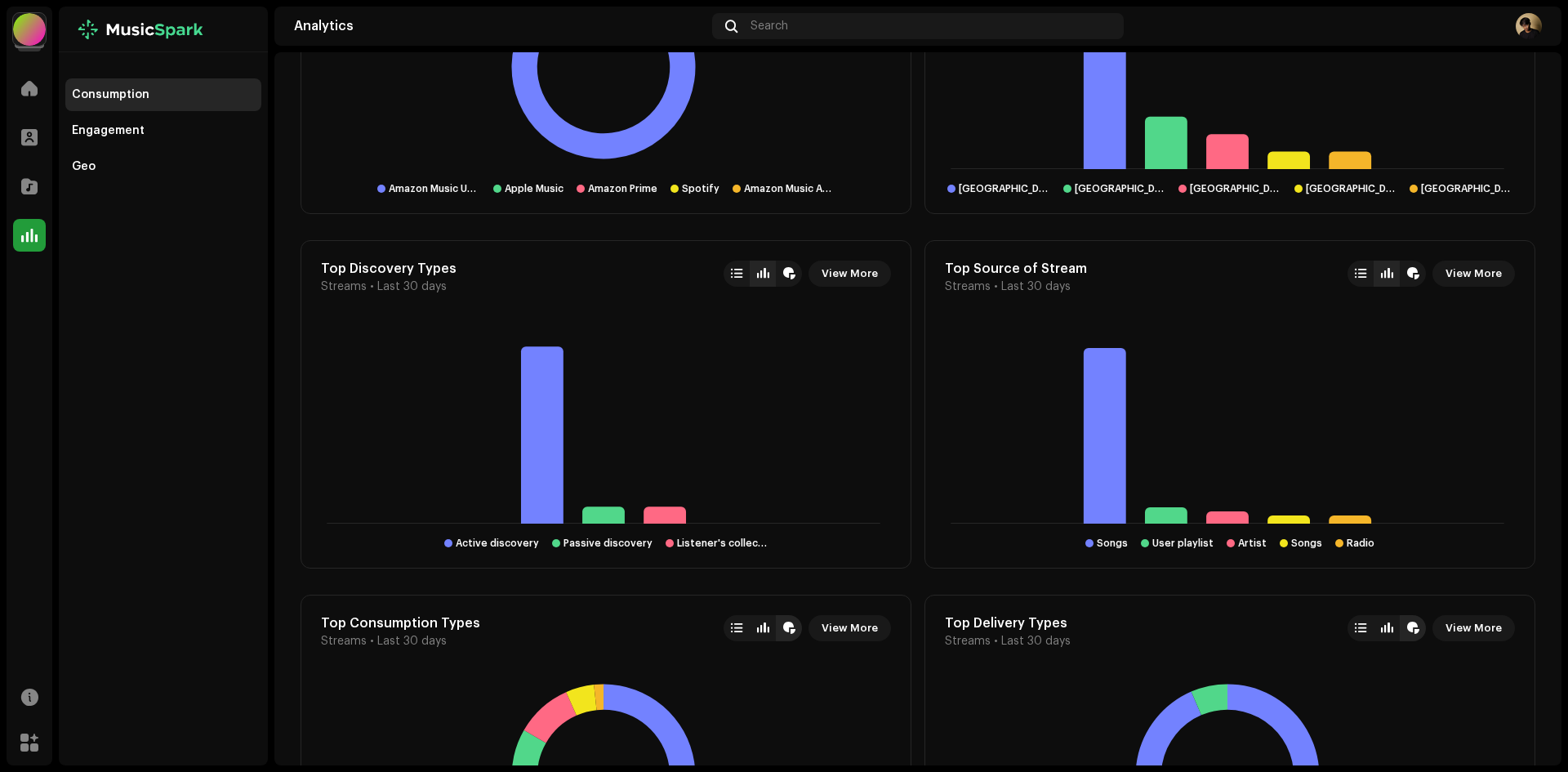
scroll to position [1470, 0]
